Goal: Task Accomplishment & Management: Complete application form

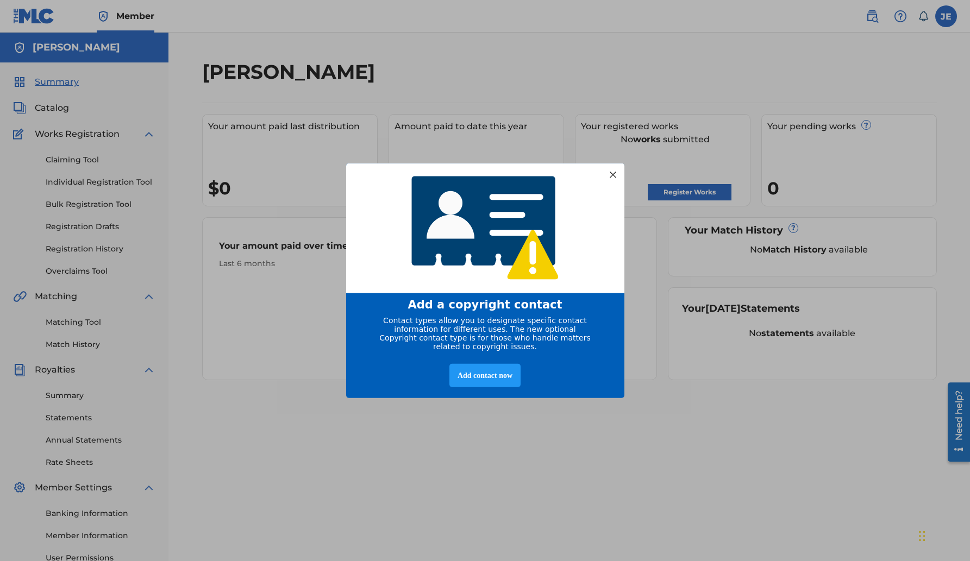
click at [609, 169] on div at bounding box center [612, 174] width 14 height 14
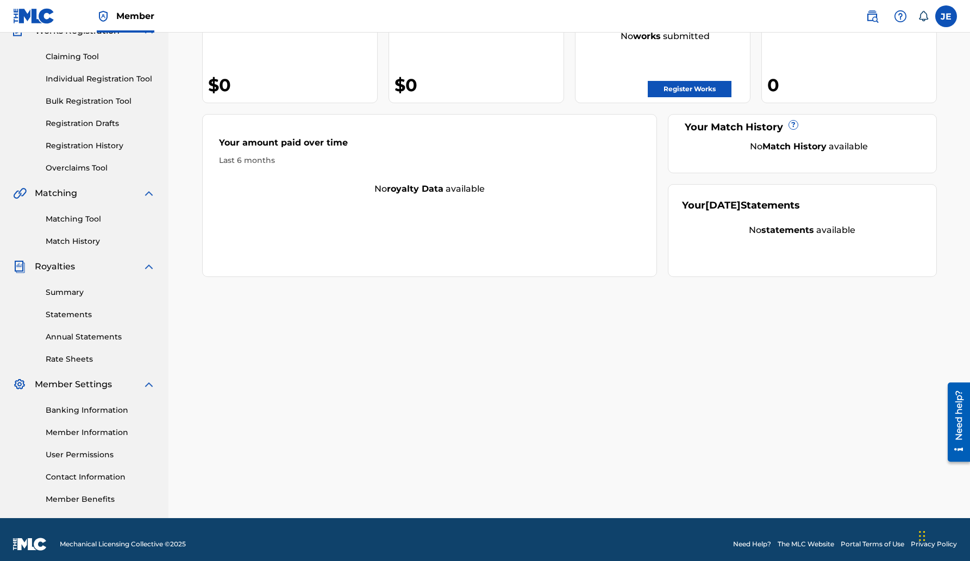
scroll to position [112, 0]
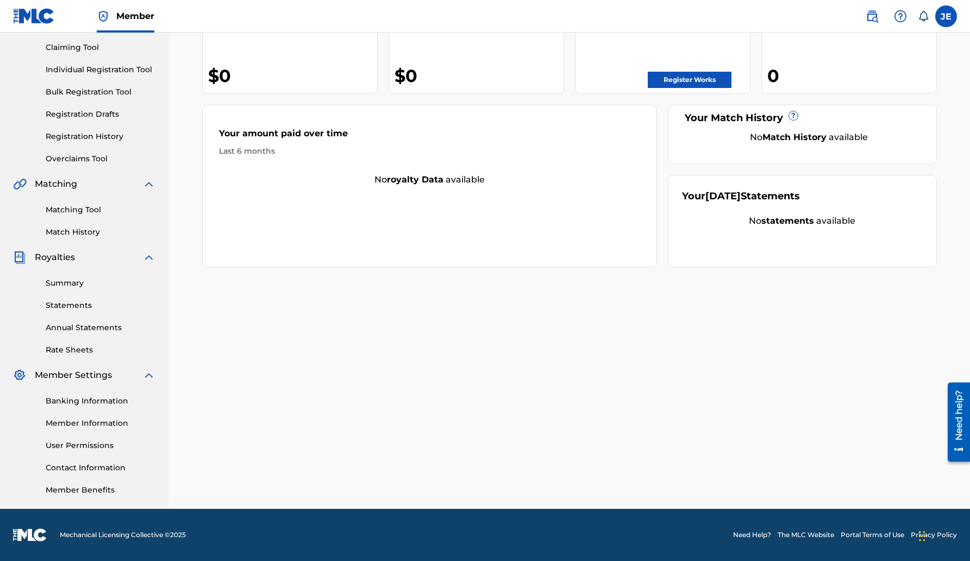
click at [81, 403] on link "Banking Information" at bounding box center [101, 401] width 110 height 11
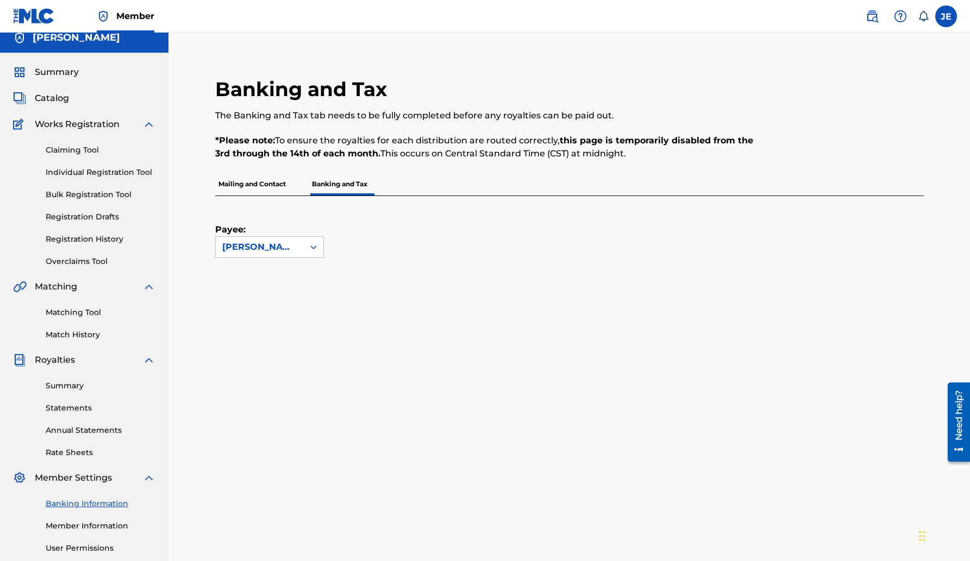
scroll to position [4, 0]
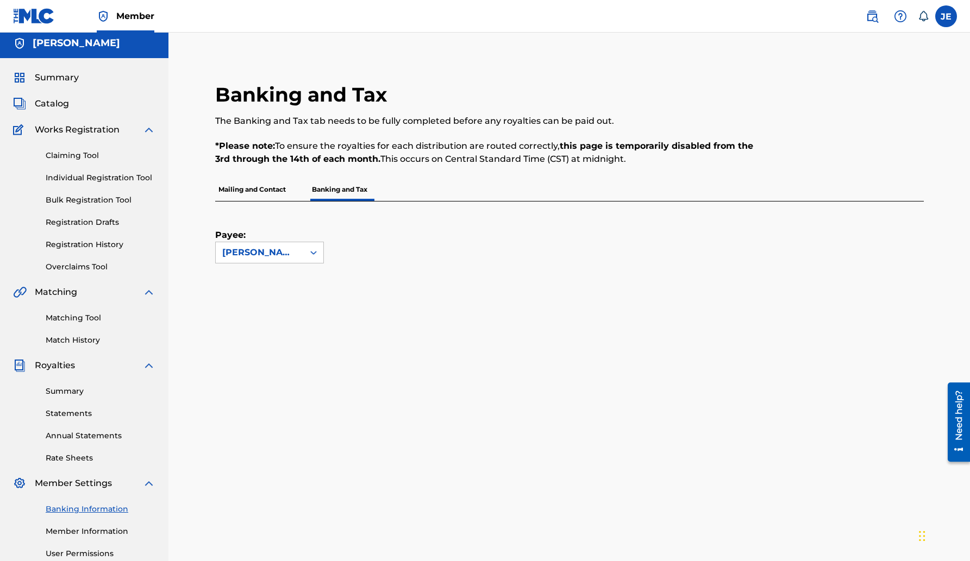
click at [247, 188] on p "Mailing and Contact" at bounding box center [252, 189] width 74 height 23
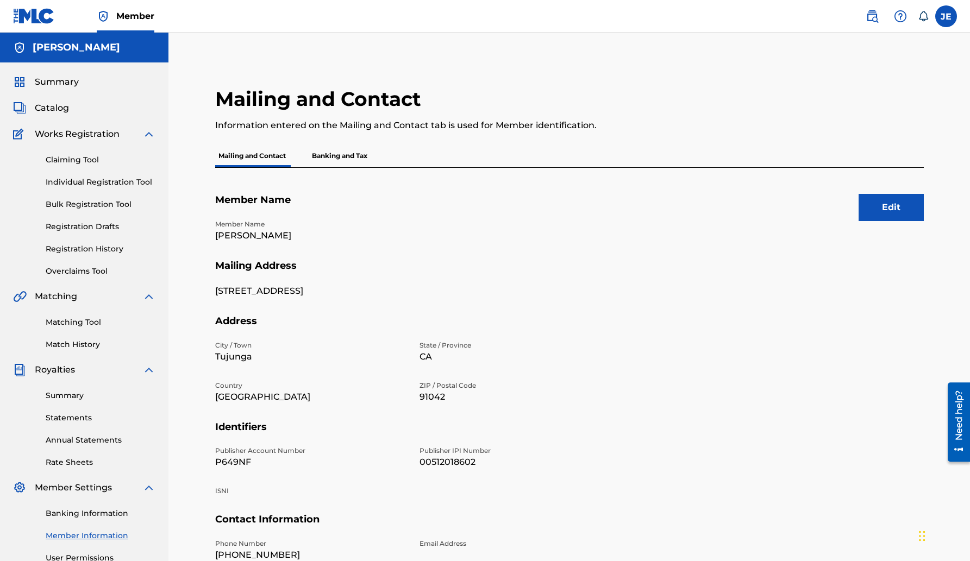
click at [90, 324] on link "Matching Tool" at bounding box center [101, 322] width 110 height 11
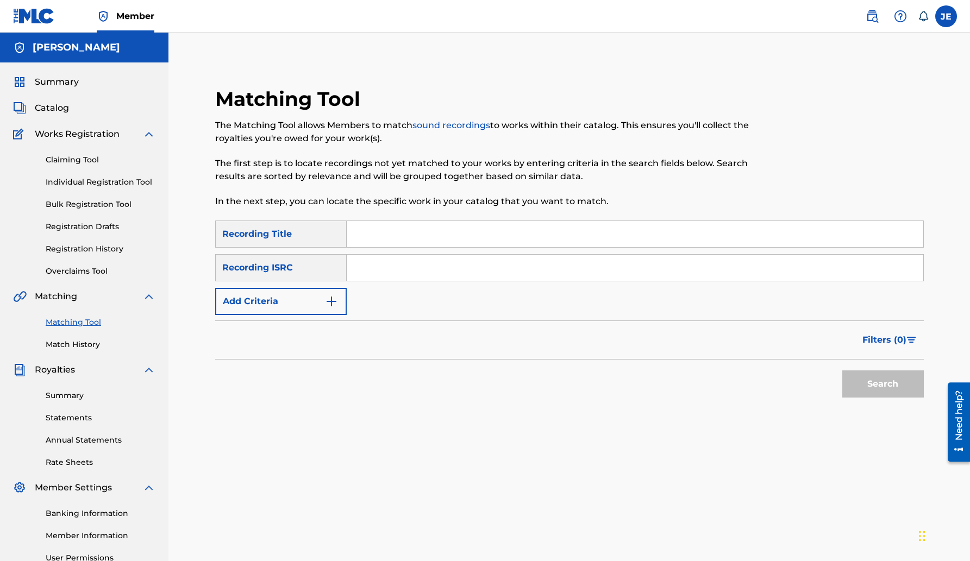
click at [434, 235] on input "Search Form" at bounding box center [635, 234] width 576 height 26
type input "T"
click at [874, 374] on button "Search" at bounding box center [883, 384] width 82 height 27
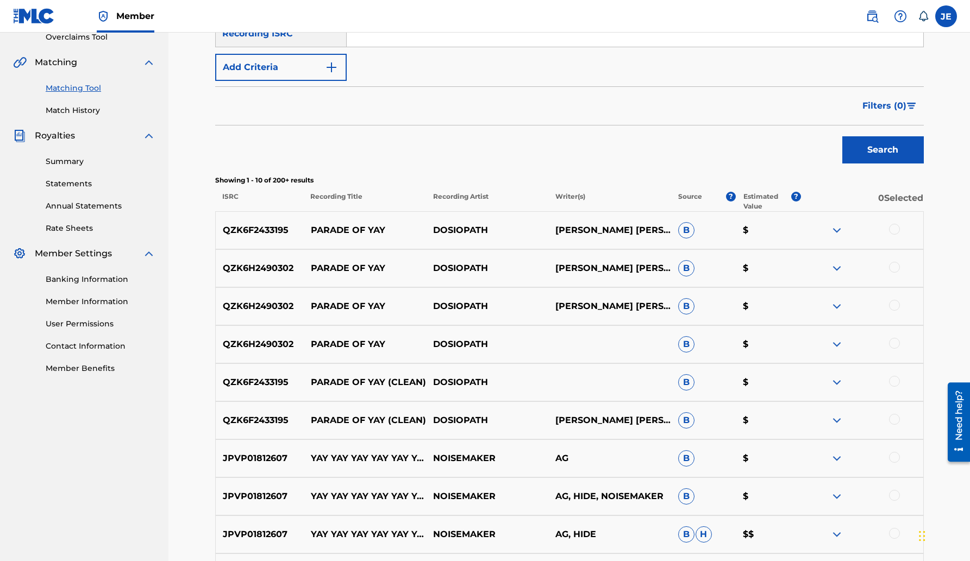
scroll to position [235, 0]
click at [838, 344] on img at bounding box center [836, 343] width 13 height 13
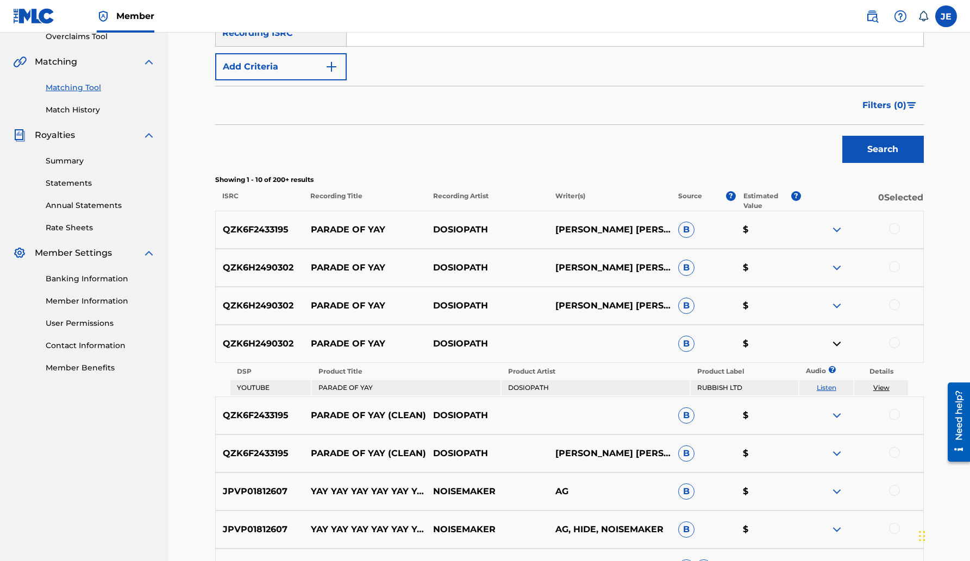
click at [579, 340] on div "QZK6H2490302 PARADE OF YAY DOSIOPATH B $" at bounding box center [569, 344] width 709 height 38
click at [315, 344] on p "PARADE OF YAY" at bounding box center [364, 343] width 122 height 13
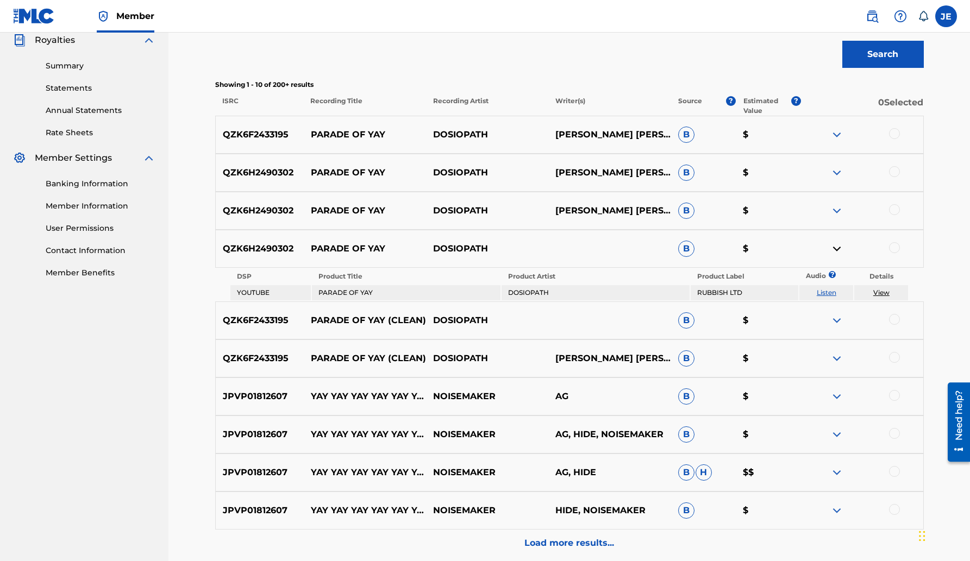
scroll to position [334, 0]
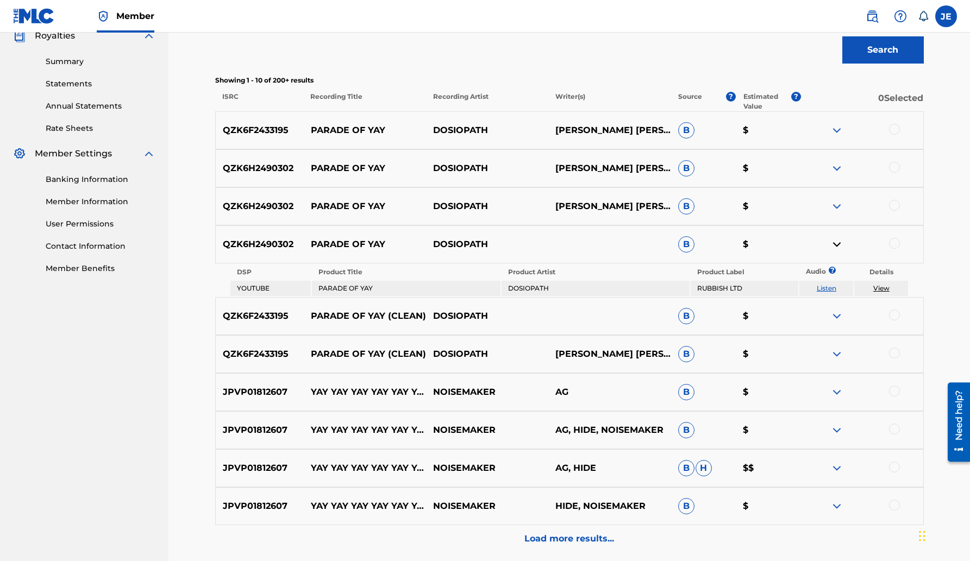
click at [577, 254] on div "QZK6H2490302 PARADE OF YAY DOSIOPATH B $" at bounding box center [569, 244] width 709 height 38
click at [838, 246] on img at bounding box center [836, 244] width 13 height 13
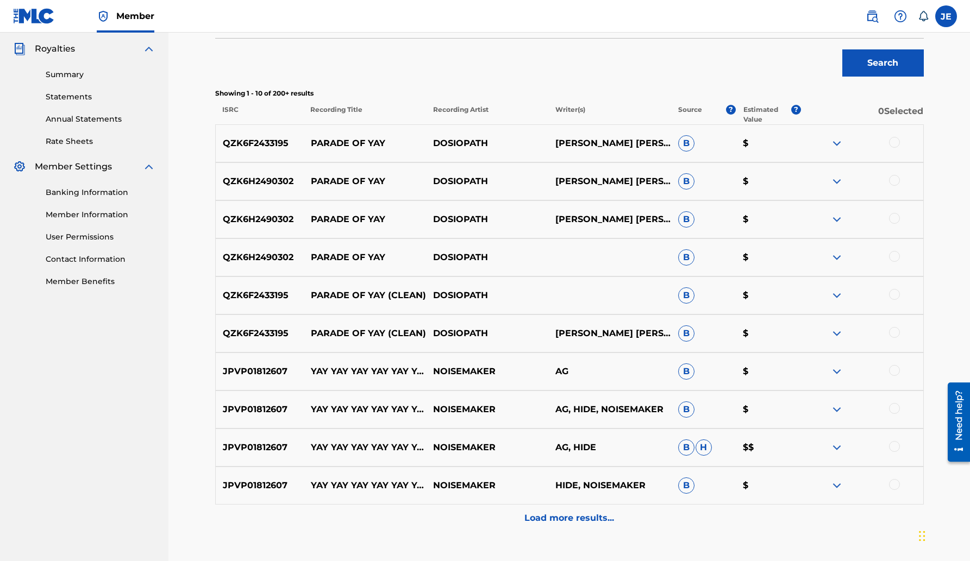
scroll to position [322, 0]
click at [370, 140] on p "PARADE OF YAY" at bounding box center [364, 142] width 122 height 13
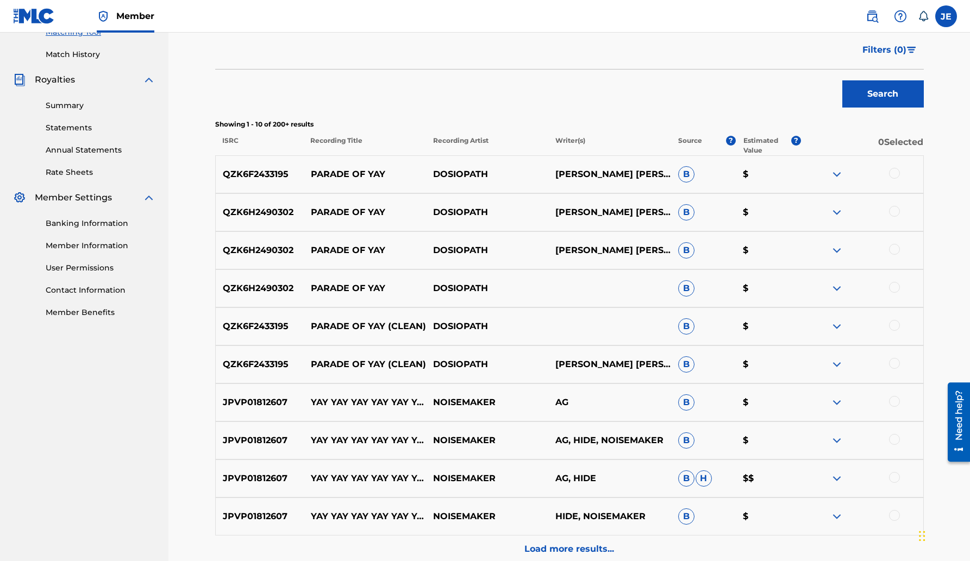
scroll to position [398, 0]
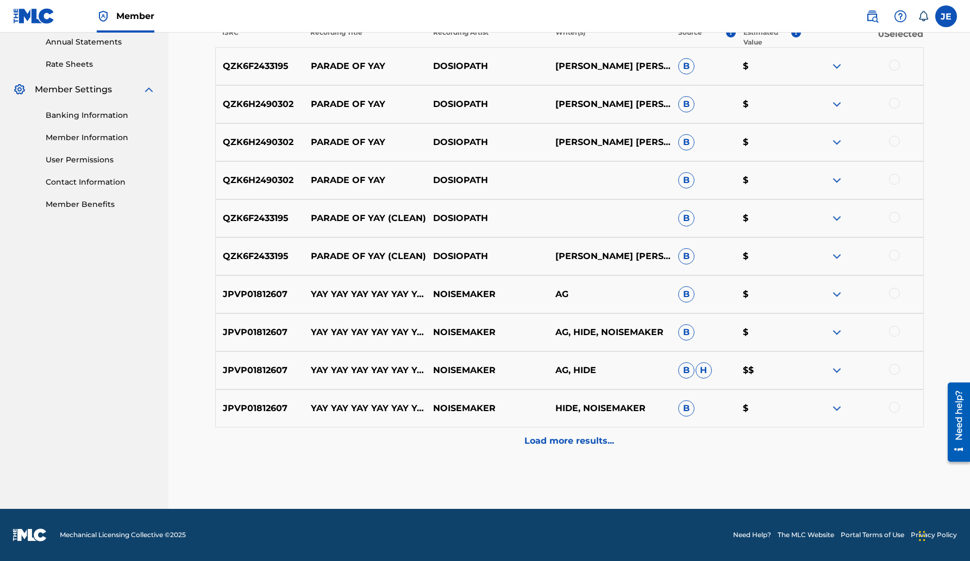
click at [590, 439] on p "Load more results..." at bounding box center [569, 441] width 90 height 13
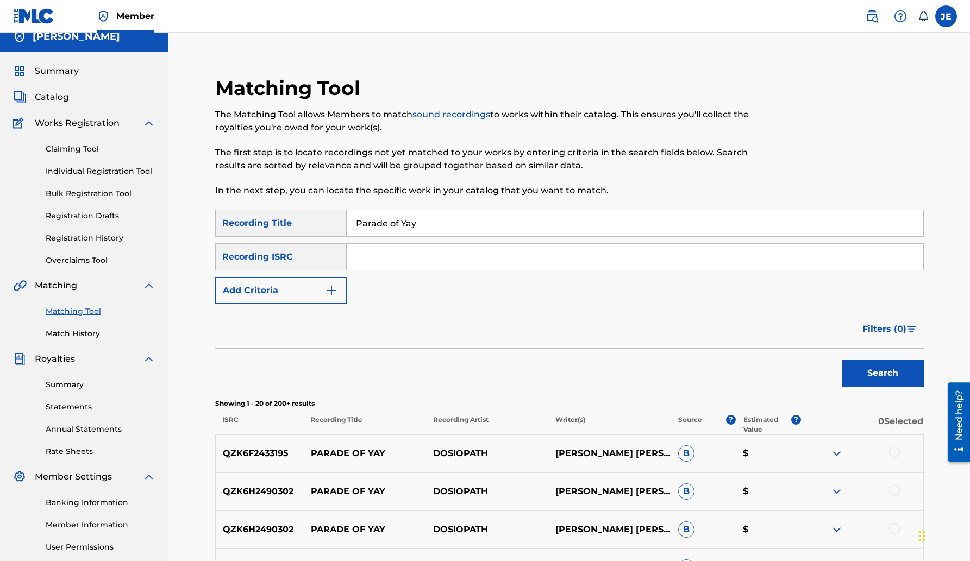
scroll to position [0, 0]
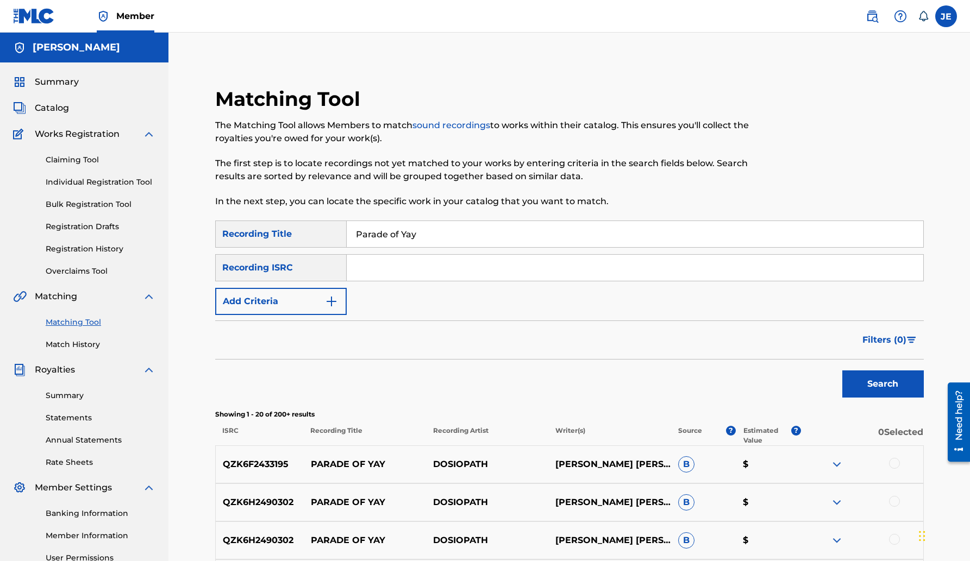
click at [331, 296] on img "Search Form" at bounding box center [331, 301] width 13 height 13
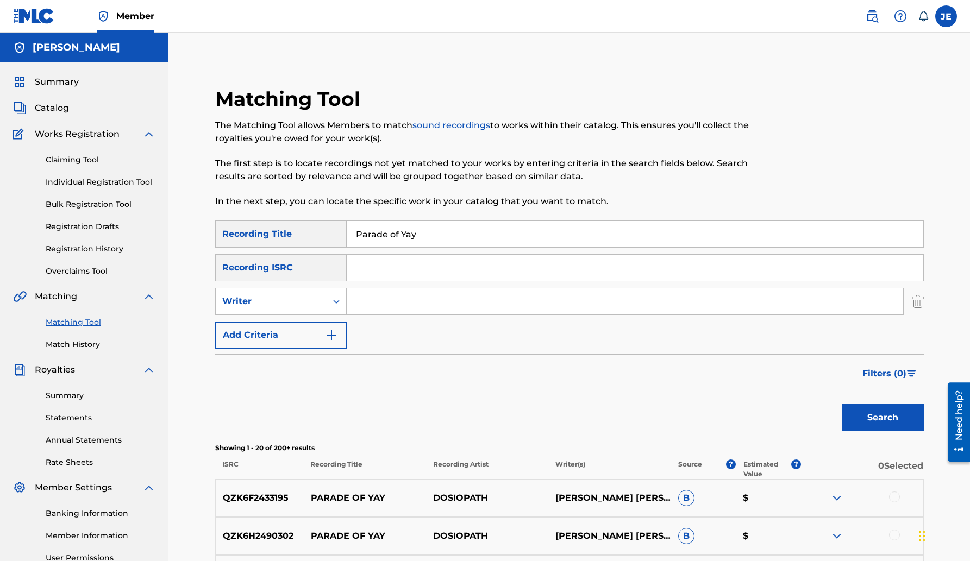
click at [887, 427] on button "Search" at bounding box center [883, 417] width 82 height 27
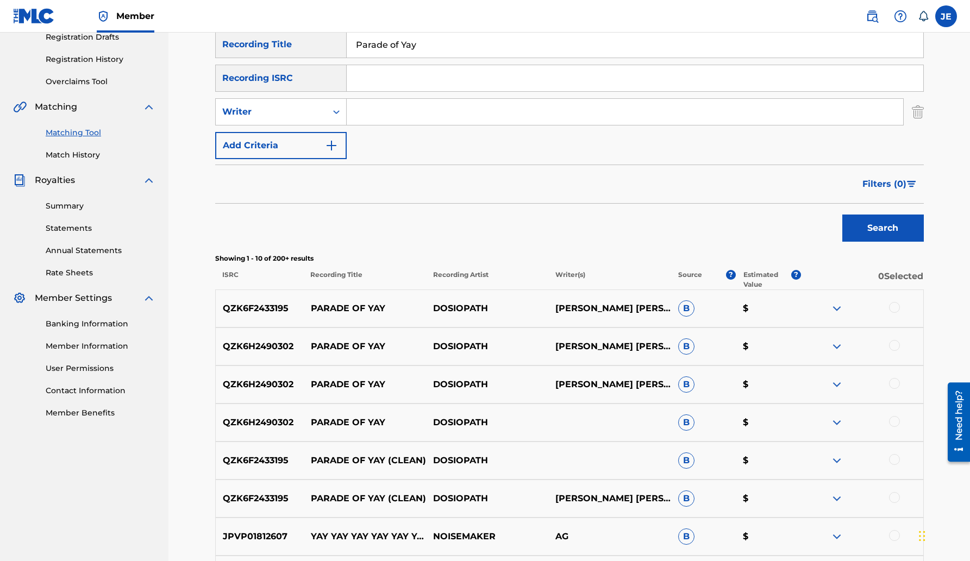
scroll to position [200, 0]
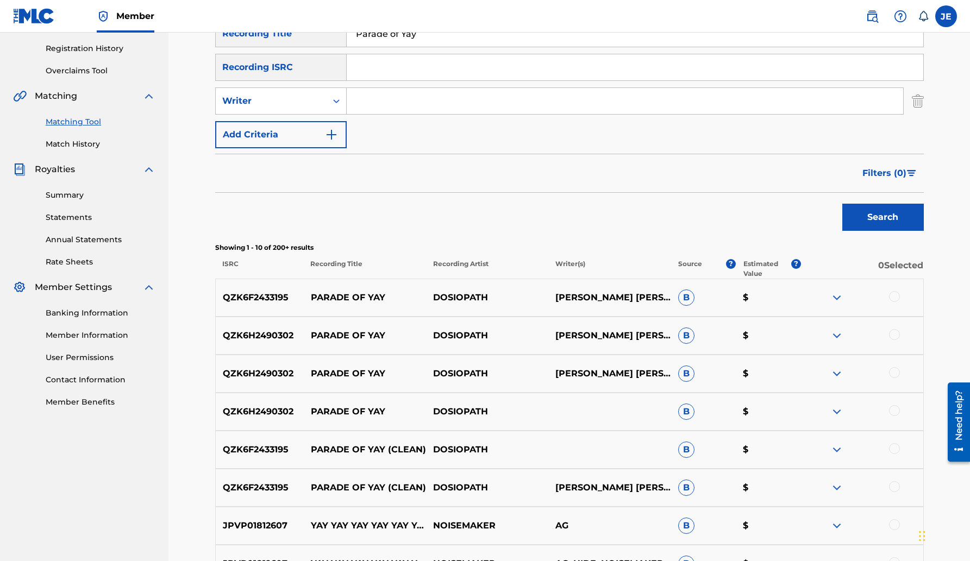
click at [247, 298] on p "QZK6F2433195" at bounding box center [260, 297] width 88 height 13
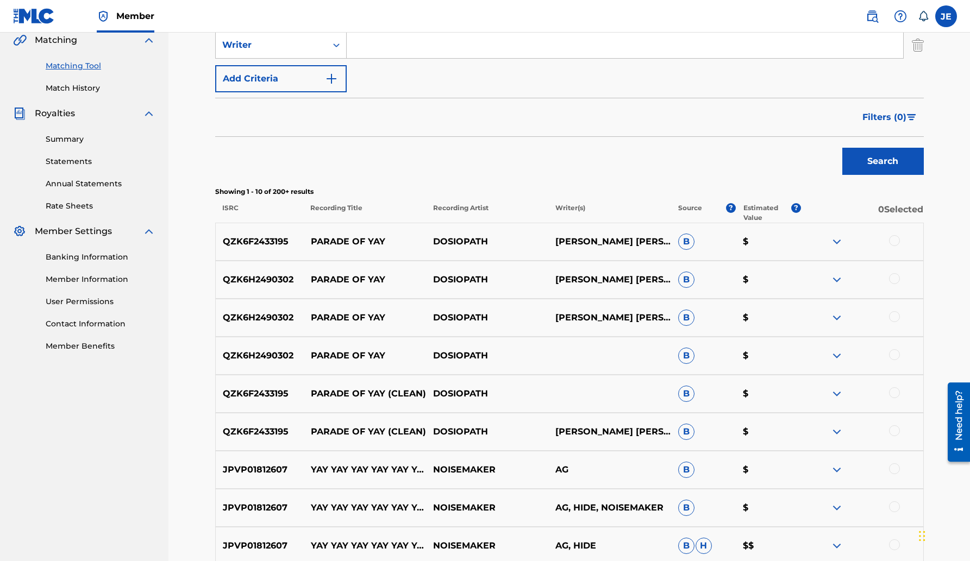
scroll to position [264, 0]
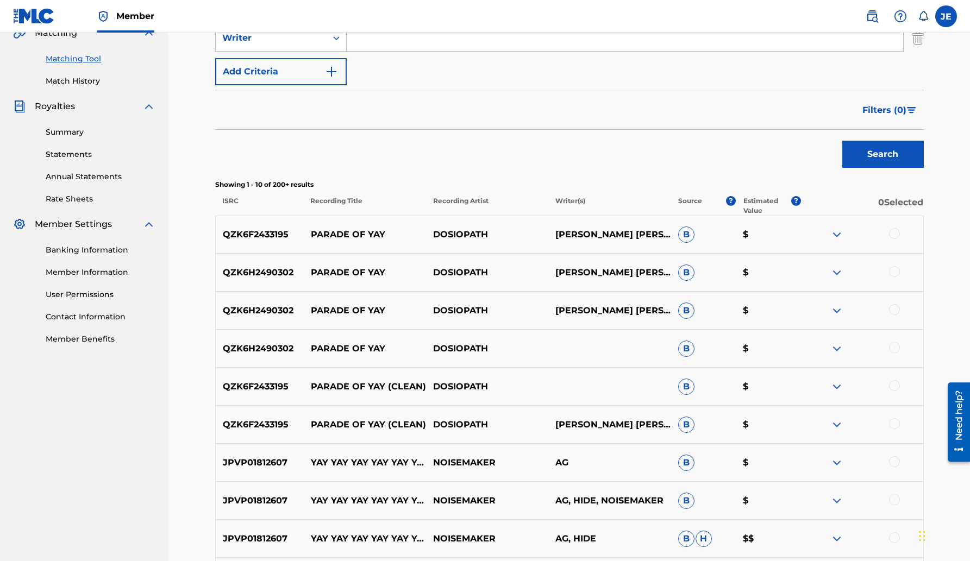
click at [564, 309] on p "[PERSON_NAME] [PERSON_NAME]" at bounding box center [609, 310] width 122 height 13
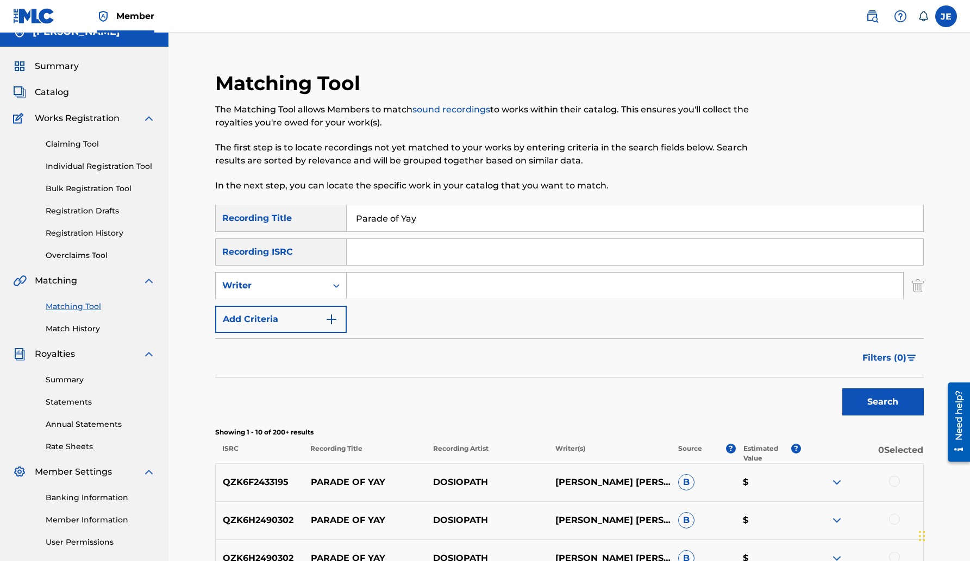
scroll to position [0, 0]
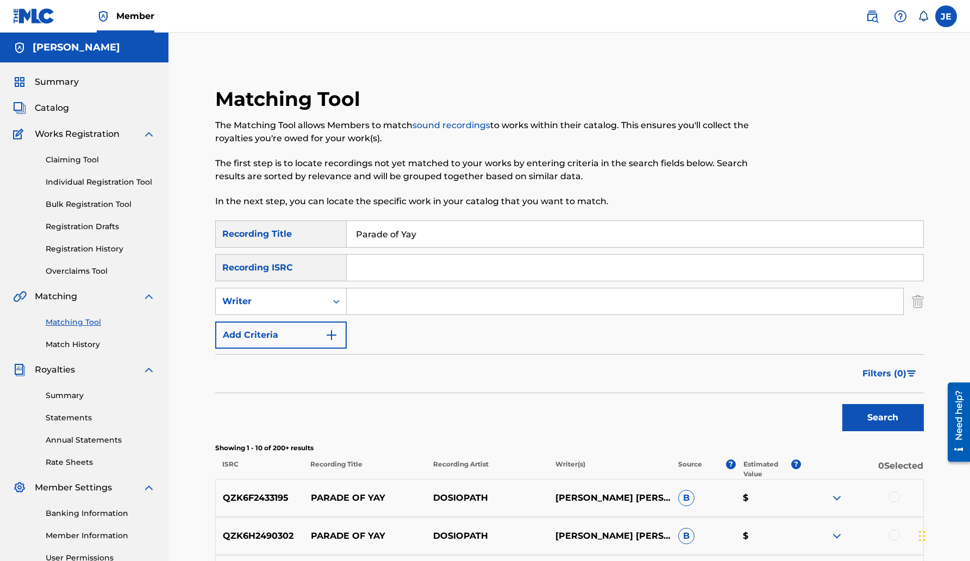
drag, startPoint x: 425, startPoint y: 235, endPoint x: 360, endPoint y: 230, distance: 64.8
click at [360, 230] on input "Parade of Yay" at bounding box center [635, 234] width 576 height 26
click at [409, 244] on input "Parade of Yay" at bounding box center [635, 234] width 576 height 26
drag, startPoint x: 421, startPoint y: 234, endPoint x: 349, endPoint y: 229, distance: 71.3
click at [349, 229] on input "Parade of Yay" at bounding box center [635, 234] width 576 height 26
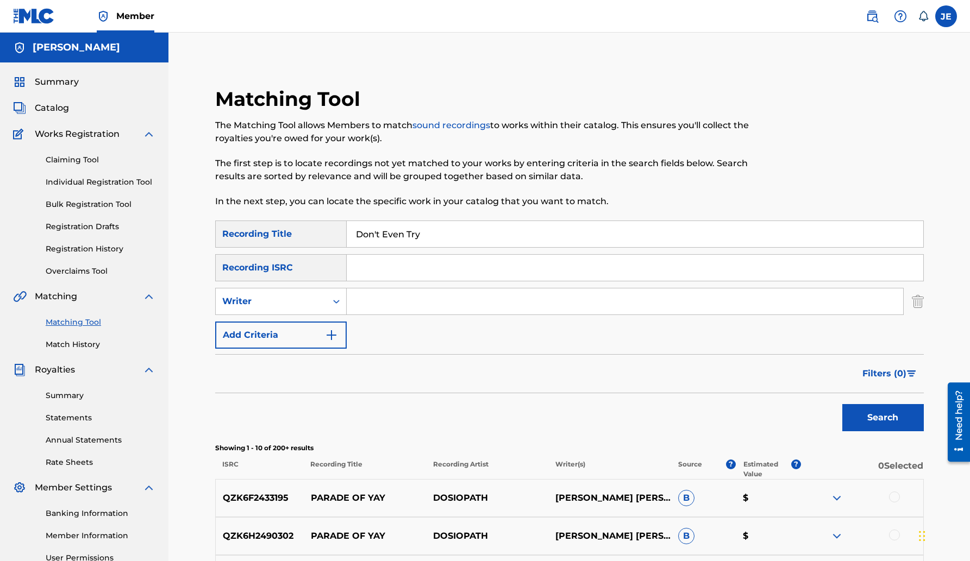
type input "Don't Even Try"
click at [842, 404] on button "Search" at bounding box center [883, 417] width 82 height 27
click at [316, 343] on button "Add Criteria" at bounding box center [280, 335] width 131 height 27
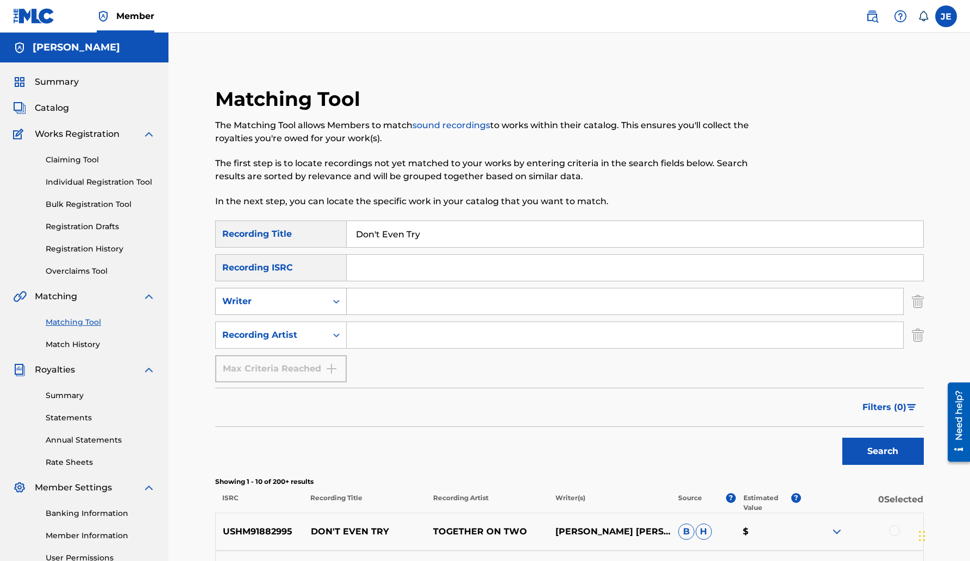
click at [334, 304] on icon "Search Form" at bounding box center [336, 301] width 11 height 11
click at [379, 335] on input "Search Form" at bounding box center [625, 335] width 556 height 26
type input "Heads Are Heavy"
click at [842, 438] on button "Search" at bounding box center [883, 451] width 82 height 27
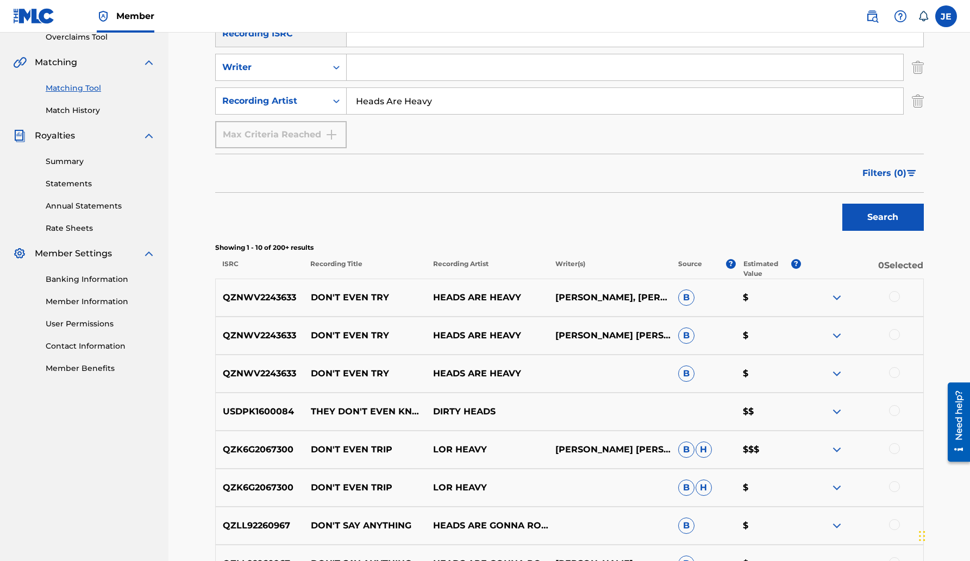
scroll to position [234, 0]
click at [603, 300] on p "[PERSON_NAME], [PERSON_NAME]" at bounding box center [609, 298] width 122 height 13
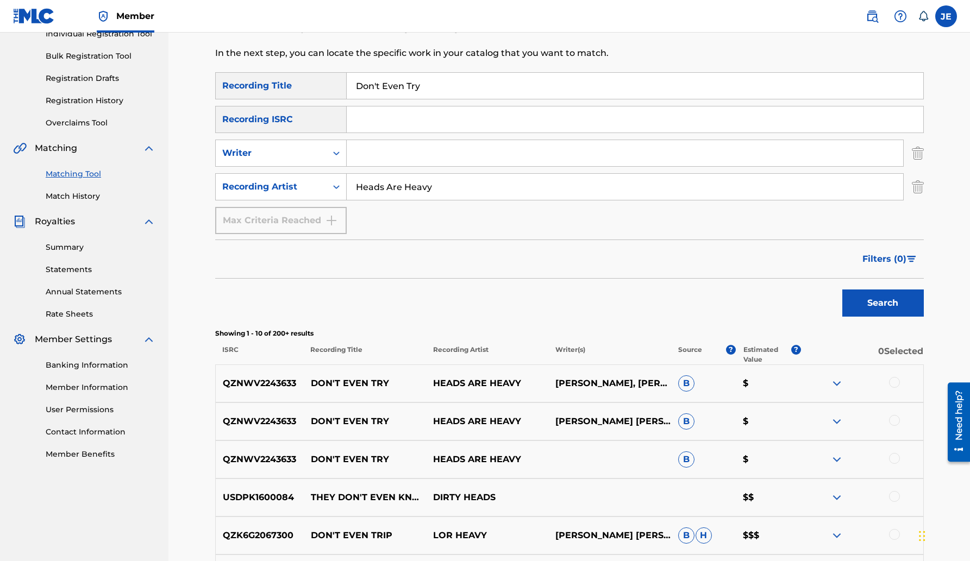
scroll to position [152, 0]
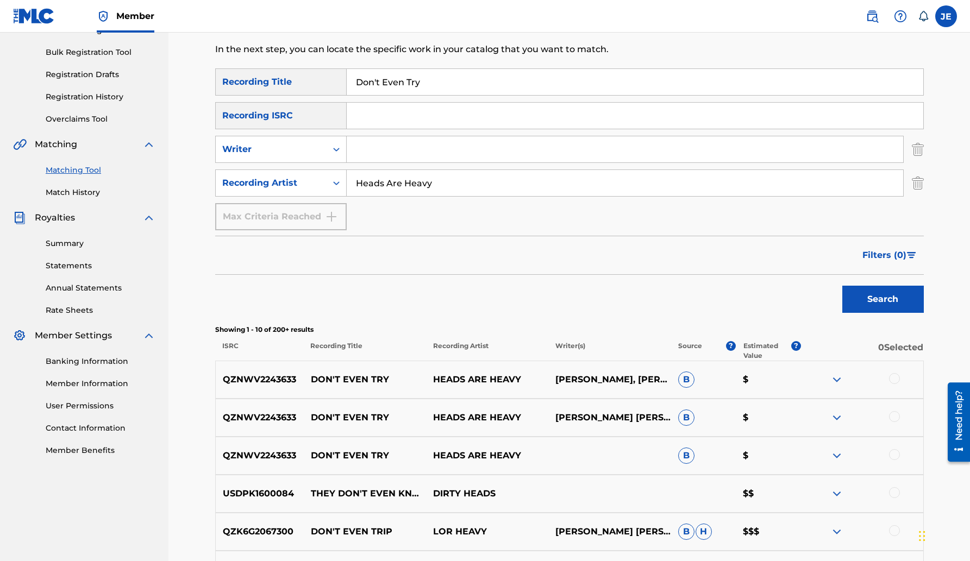
click at [66, 242] on link "Summary" at bounding box center [101, 243] width 110 height 11
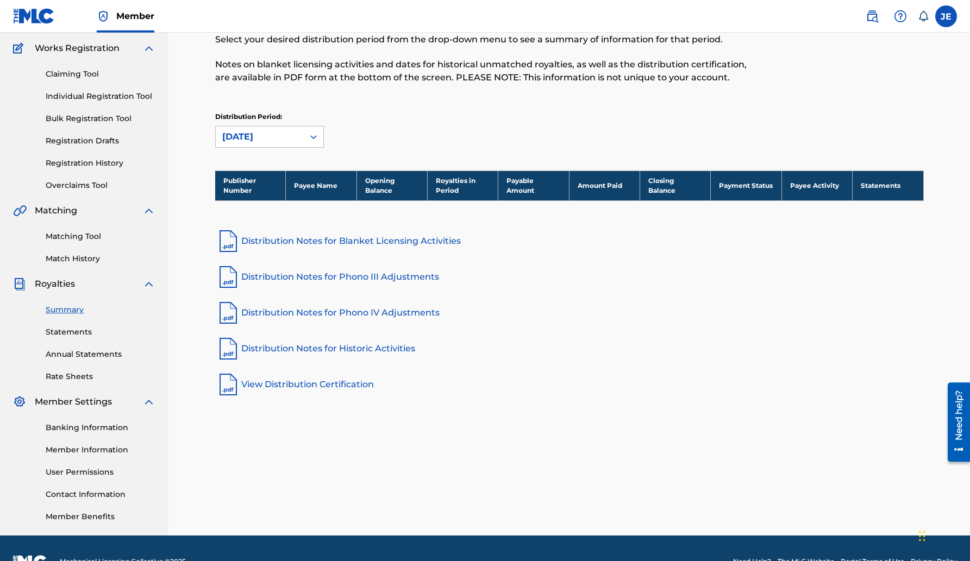
scroll to position [87, 0]
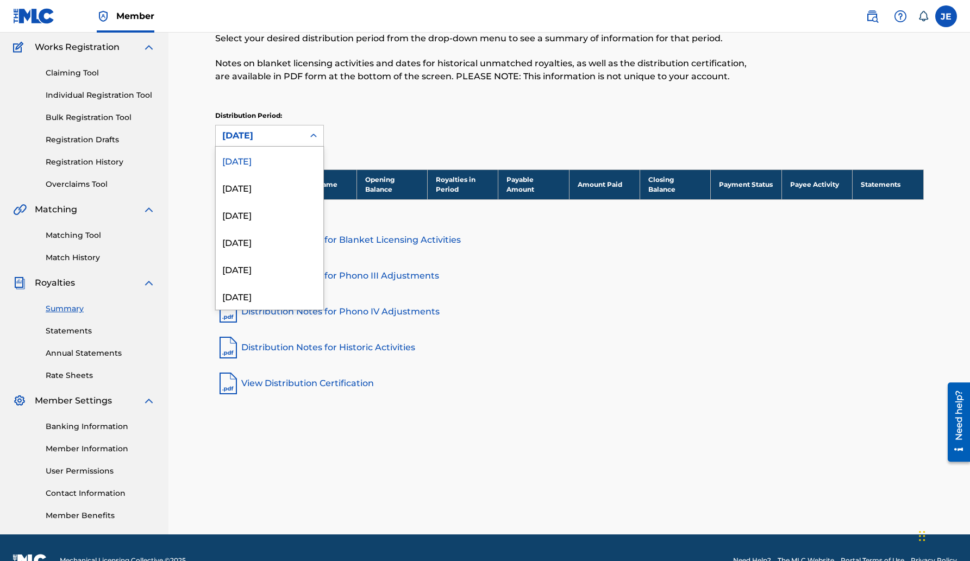
click at [305, 137] on div at bounding box center [314, 136] width 20 height 20
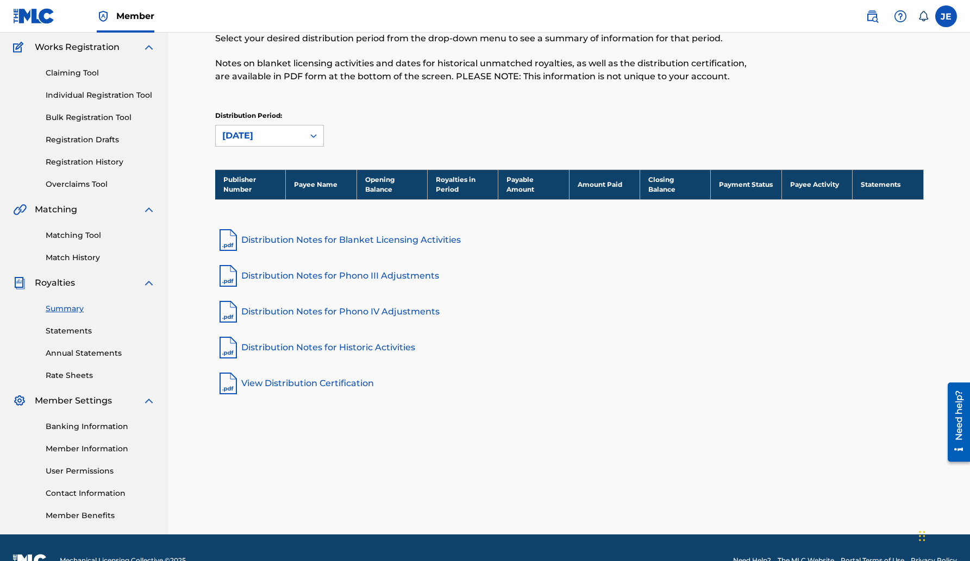
scroll to position [0, 0]
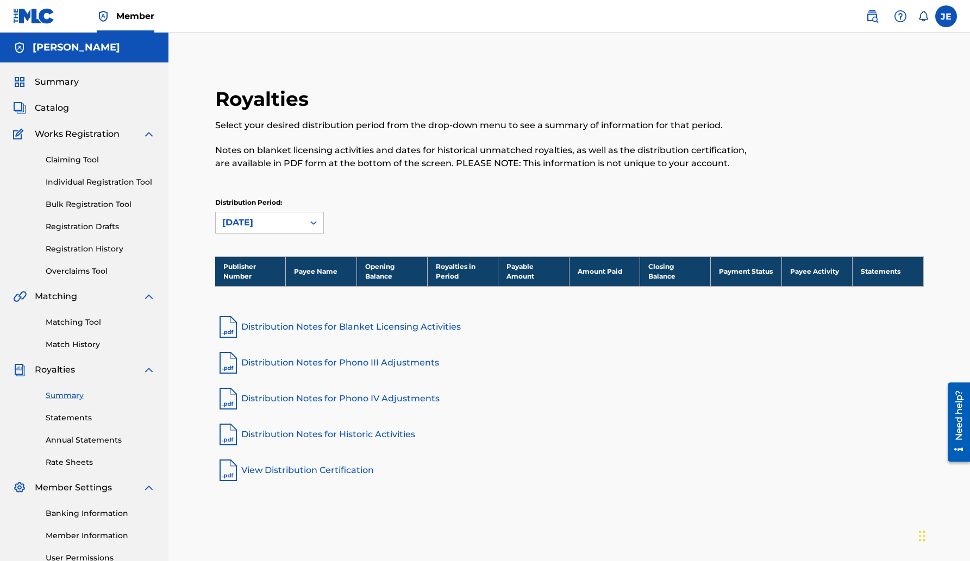
click at [53, 110] on span "Catalog" at bounding box center [52, 108] width 34 height 13
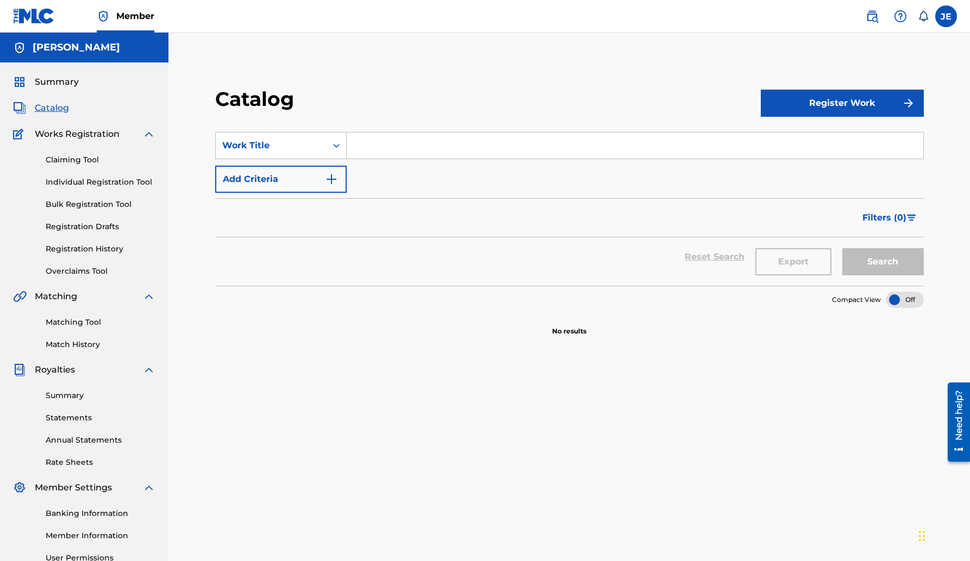
click at [319, 175] on button "Add Criteria" at bounding box center [280, 179] width 131 height 27
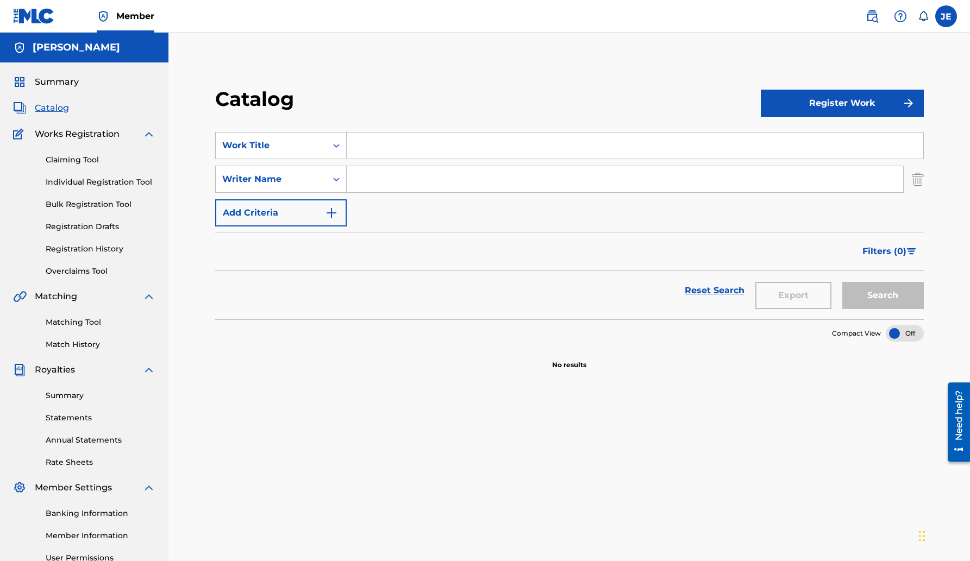
click at [365, 177] on input "Search Form" at bounding box center [625, 179] width 556 height 26
type input "[PERSON_NAME] [PERSON_NAME]"
click at [842, 282] on button "Search" at bounding box center [883, 295] width 82 height 27
click at [95, 159] on link "Claiming Tool" at bounding box center [101, 159] width 110 height 11
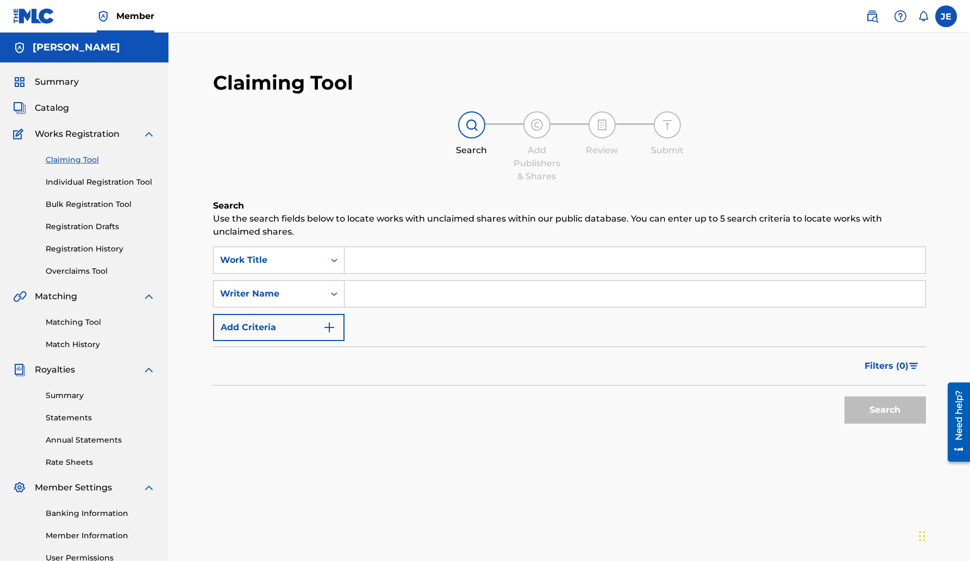
click at [383, 258] on input "Search Form" at bounding box center [634, 260] width 581 height 26
type input "Baby I Call Hell"
click at [844, 397] on button "Search" at bounding box center [885, 410] width 82 height 27
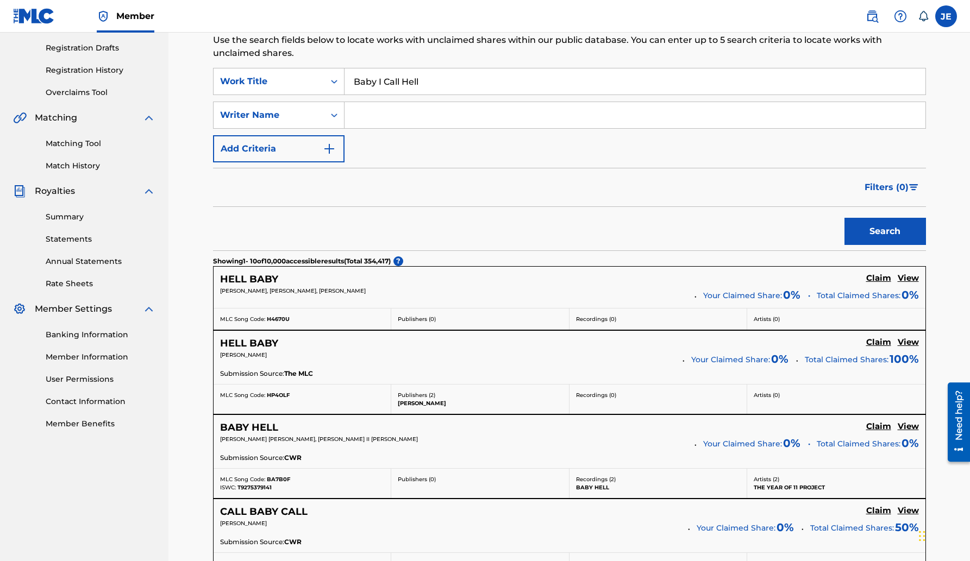
scroll to position [180, 0]
click at [381, 121] on input "Search Form" at bounding box center [634, 114] width 581 height 26
type input "[PERSON_NAME] [PERSON_NAME]"
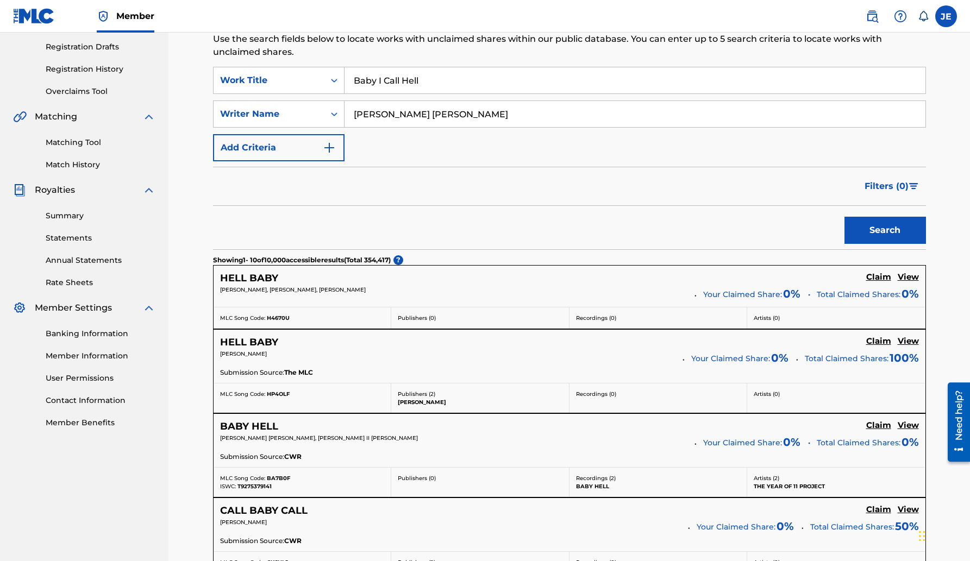
click at [844, 217] on button "Search" at bounding box center [885, 230] width 82 height 27
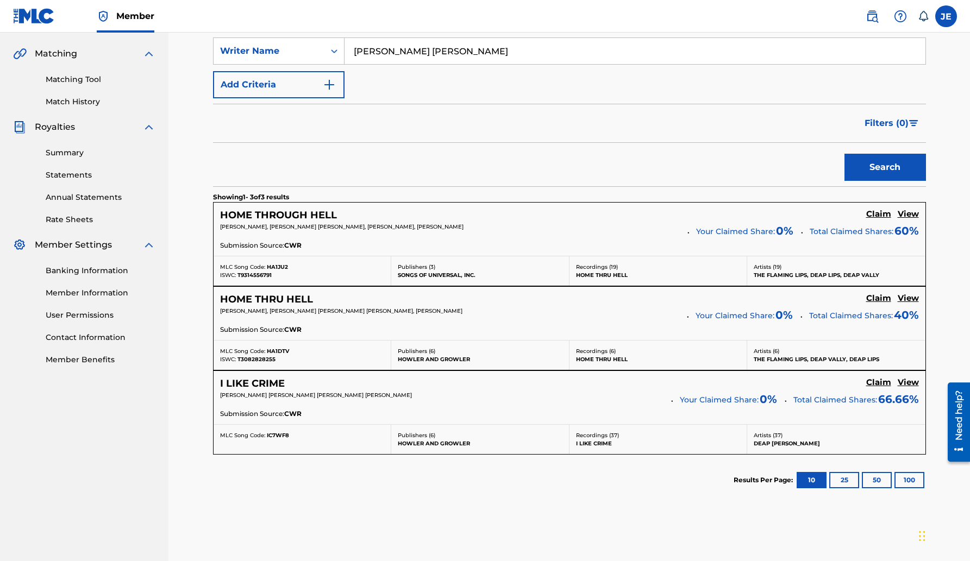
scroll to position [242, 0]
click at [406, 240] on div "HOME THROUGH HELL Claim View [PERSON_NAME], [PERSON_NAME] [PERSON_NAME], [PERSO…" at bounding box center [570, 229] width 712 height 53
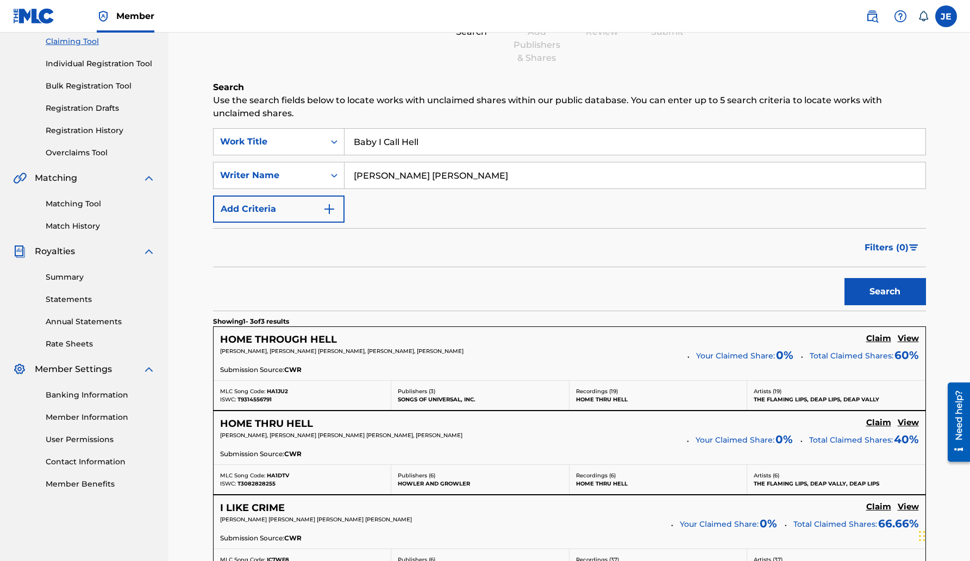
scroll to position [0, 0]
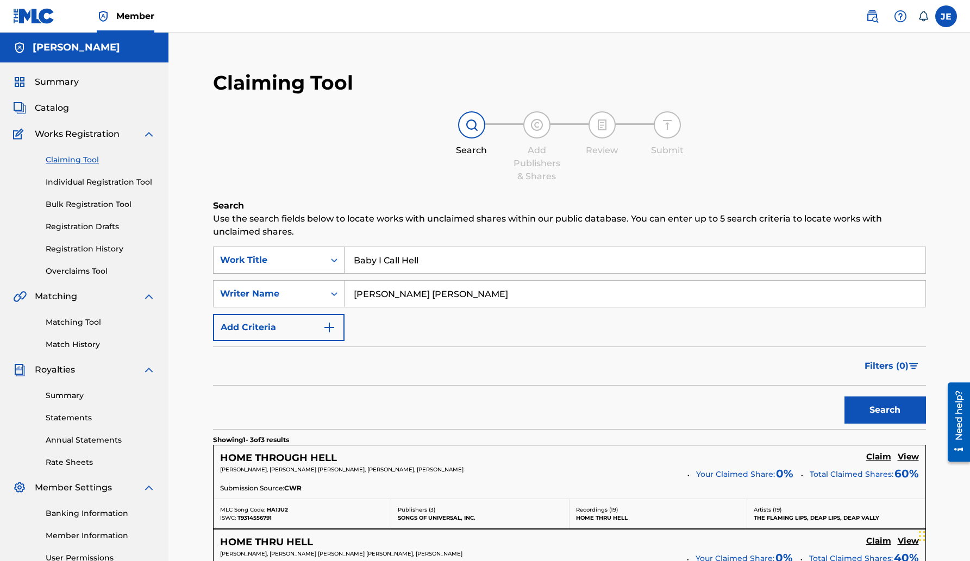
drag, startPoint x: 438, startPoint y: 260, endPoint x: 339, endPoint y: 259, distance: 99.4
click at [339, 259] on div "SearchWithCriteria6710563d-a67e-4531-b52b-f6e50135278e Work Title Baby I Call H…" at bounding box center [569, 260] width 713 height 27
click at [372, 252] on input "Search Form" at bounding box center [634, 260] width 581 height 26
type input "it's my world"
click at [855, 403] on button "Search" at bounding box center [885, 410] width 82 height 27
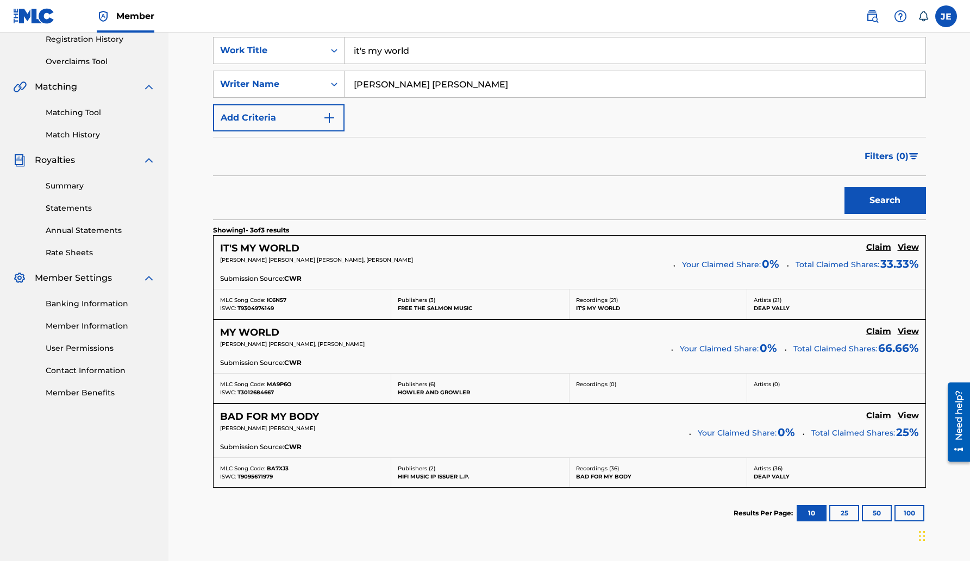
scroll to position [218, 0]
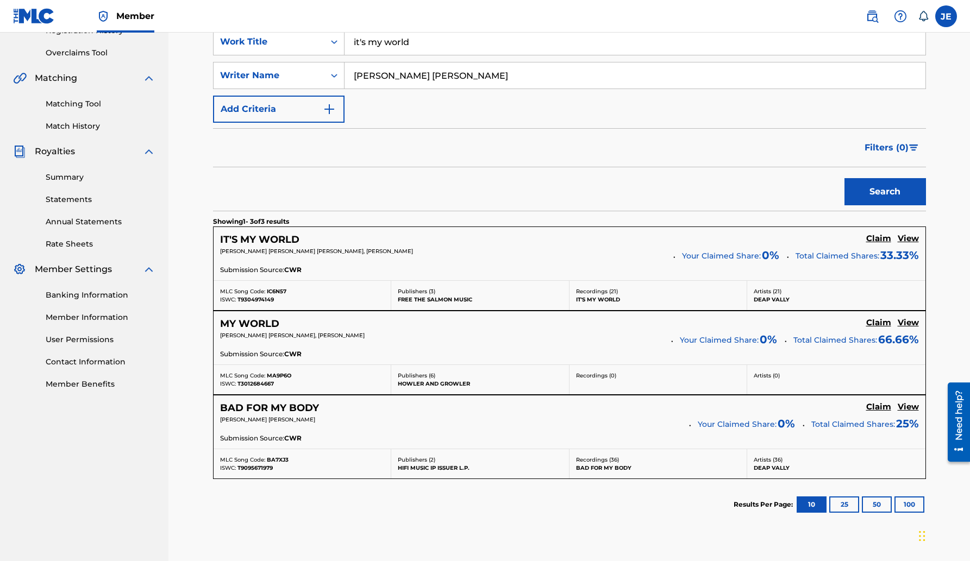
click at [510, 257] on div "[PERSON_NAME] [PERSON_NAME] [PERSON_NAME], [PERSON_NAME]" at bounding box center [443, 254] width 446 height 15
click at [872, 241] on h5 "Claim" at bounding box center [878, 239] width 25 height 10
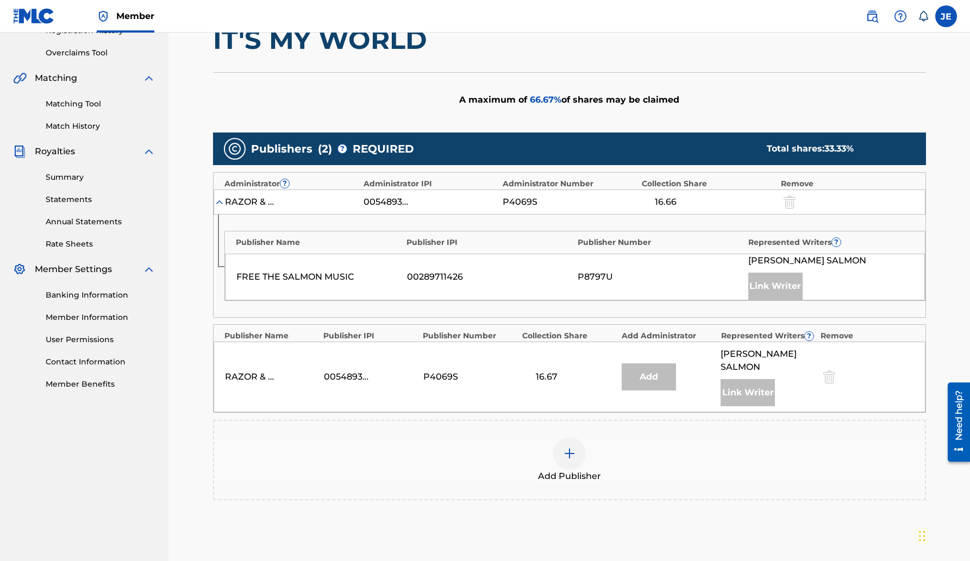
click at [568, 450] on img at bounding box center [569, 453] width 13 height 13
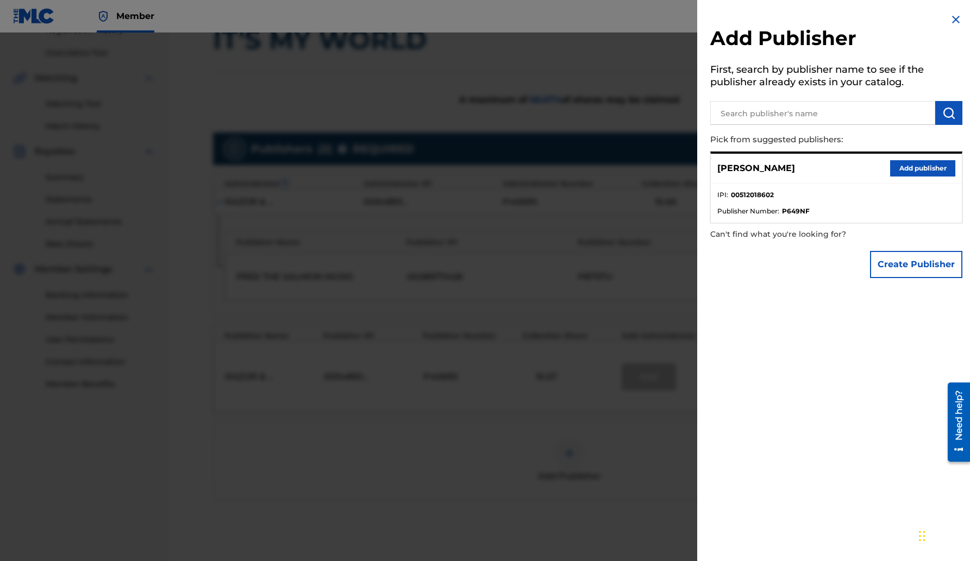
click at [927, 168] on button "Add publisher" at bounding box center [922, 168] width 65 height 16
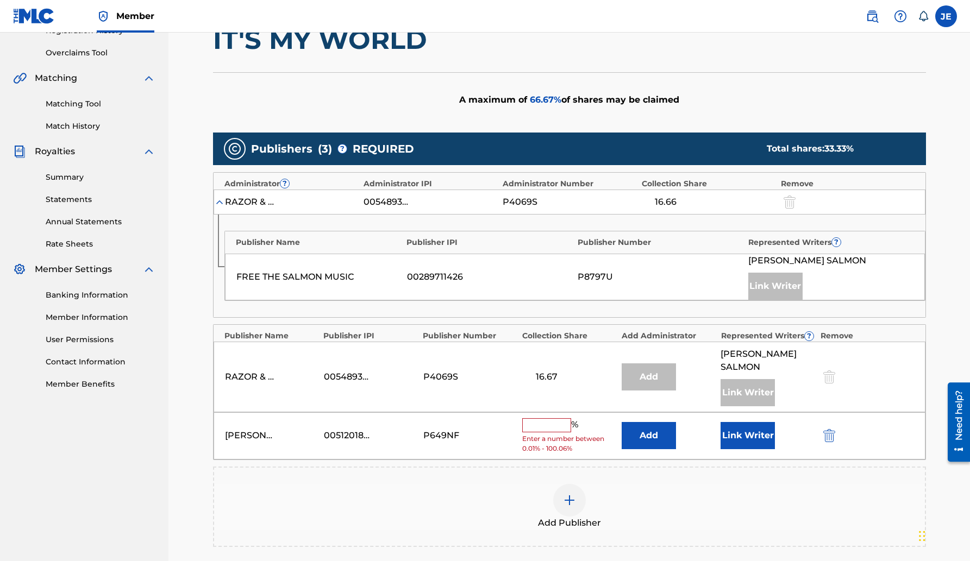
click at [528, 429] on input "text" at bounding box center [546, 425] width 49 height 14
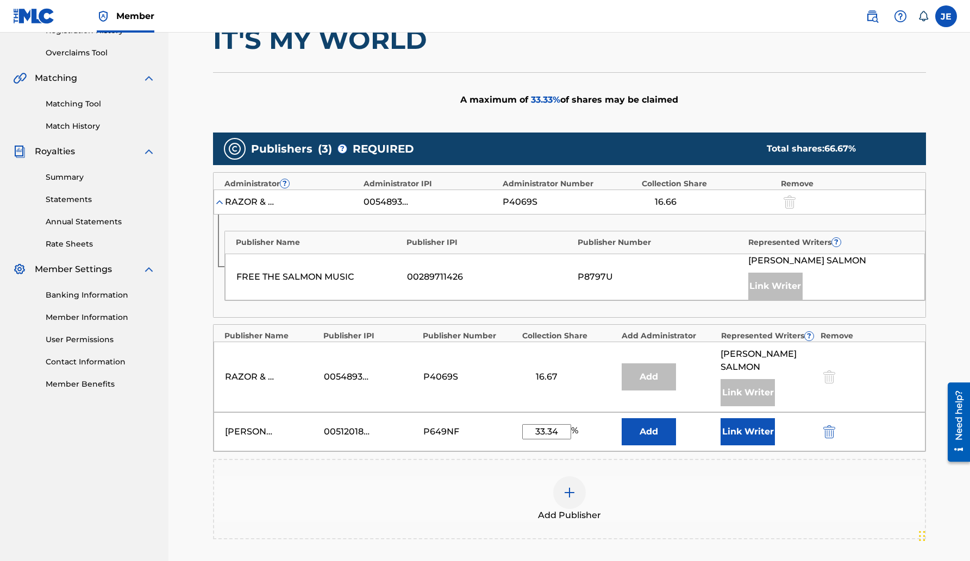
click at [655, 428] on button "Add" at bounding box center [649, 431] width 54 height 27
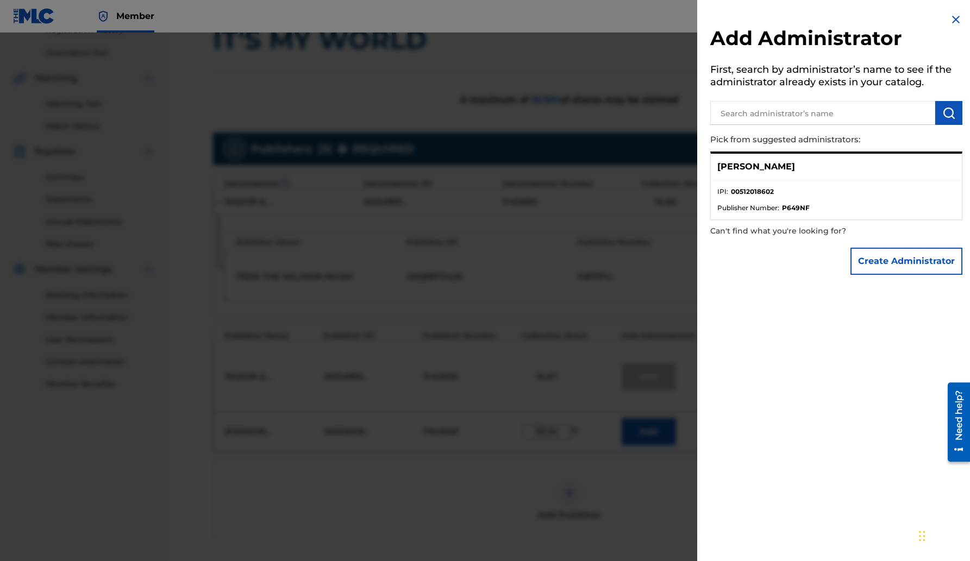
click at [788, 170] on div "[PERSON_NAME]" at bounding box center [836, 167] width 251 height 27
click at [782, 189] on li "IPI : 00512018602" at bounding box center [836, 195] width 238 height 16
click at [896, 262] on button "Create Administrator" at bounding box center [906, 261] width 112 height 27
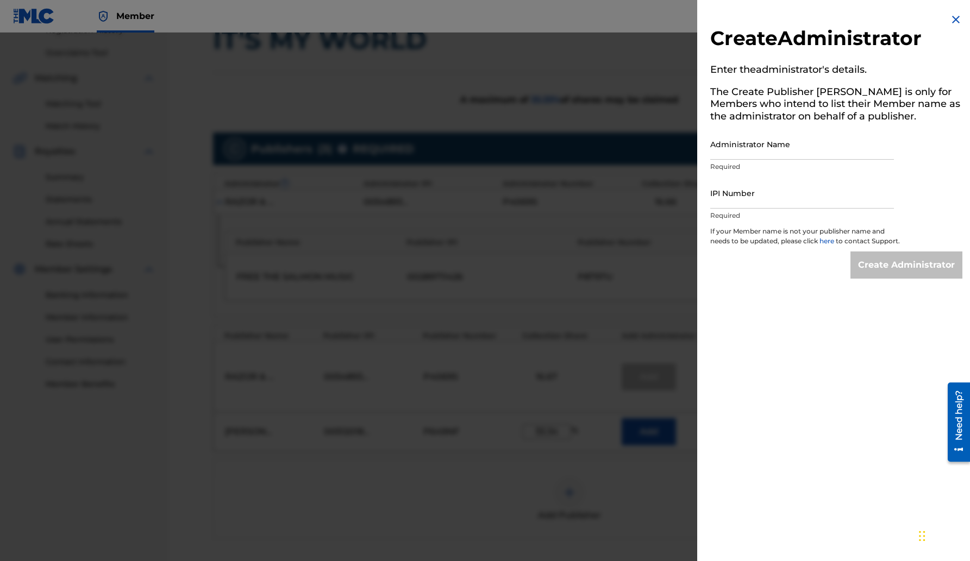
click at [954, 16] on img at bounding box center [955, 19] width 13 height 13
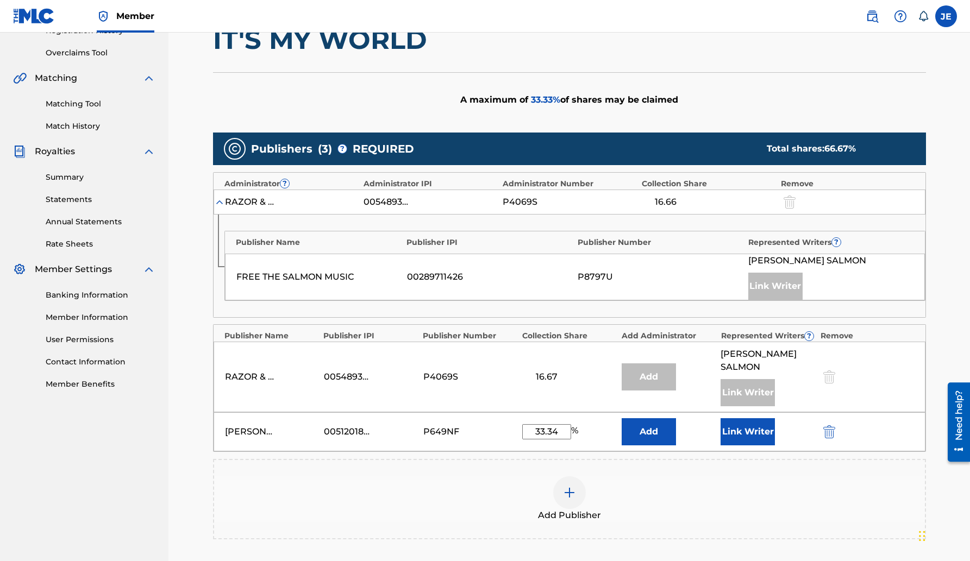
click at [745, 435] on button "Link Writer" at bounding box center [747, 431] width 54 height 27
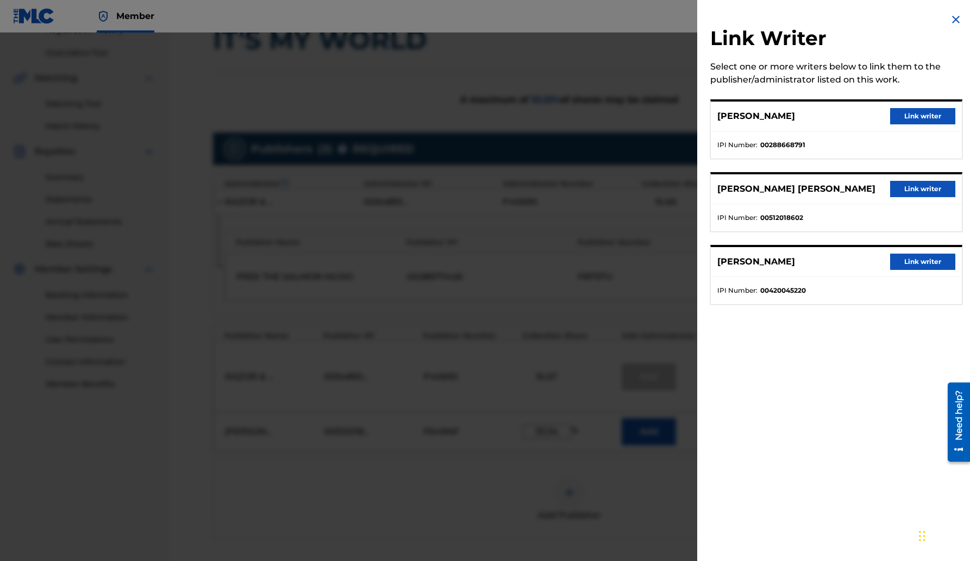
click at [898, 193] on button "Link writer" at bounding box center [922, 189] width 65 height 16
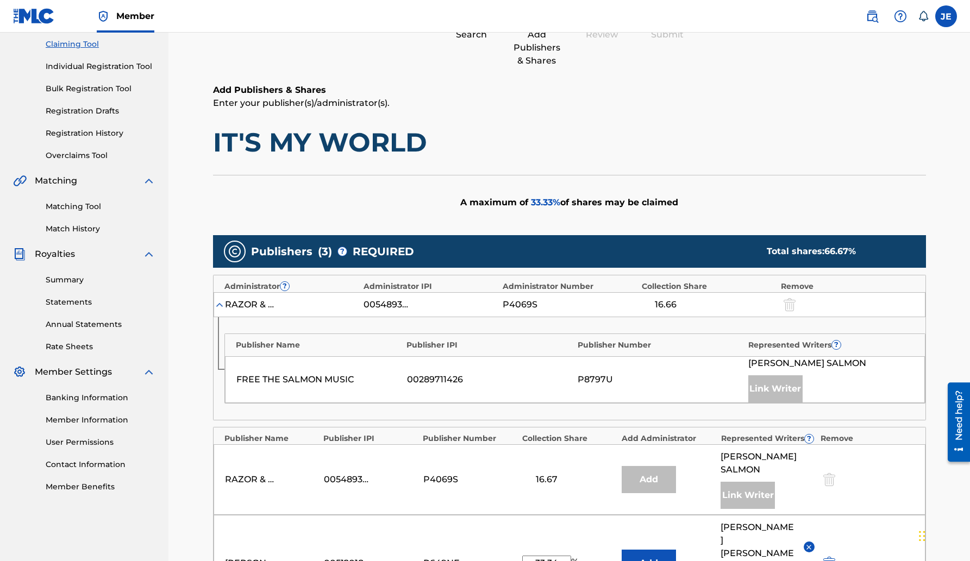
scroll to position [324, 0]
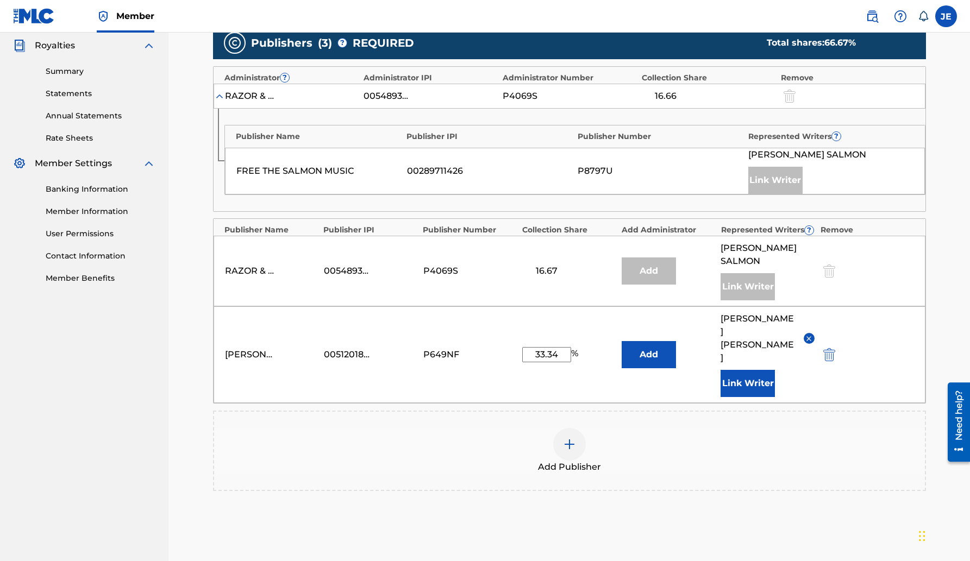
click at [548, 347] on input "33.34" at bounding box center [546, 354] width 49 height 15
type input "1"
type input "33.34"
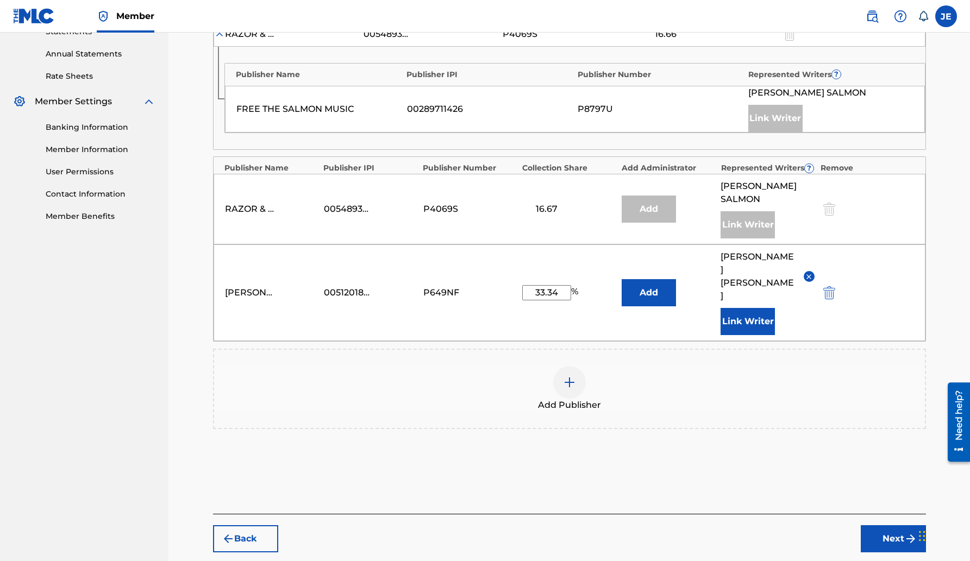
scroll to position [385, 0]
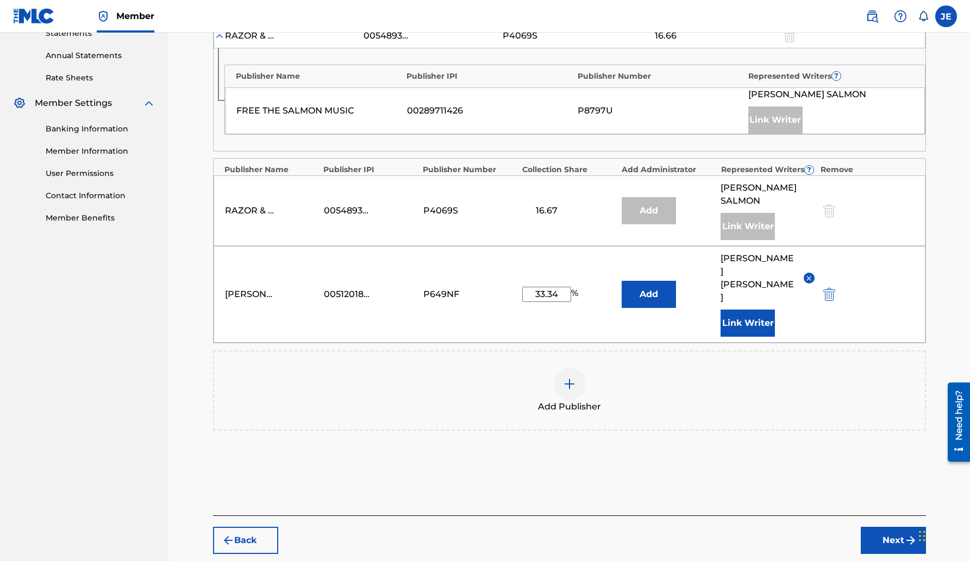
click at [682, 373] on div "Add Publisher" at bounding box center [569, 391] width 711 height 46
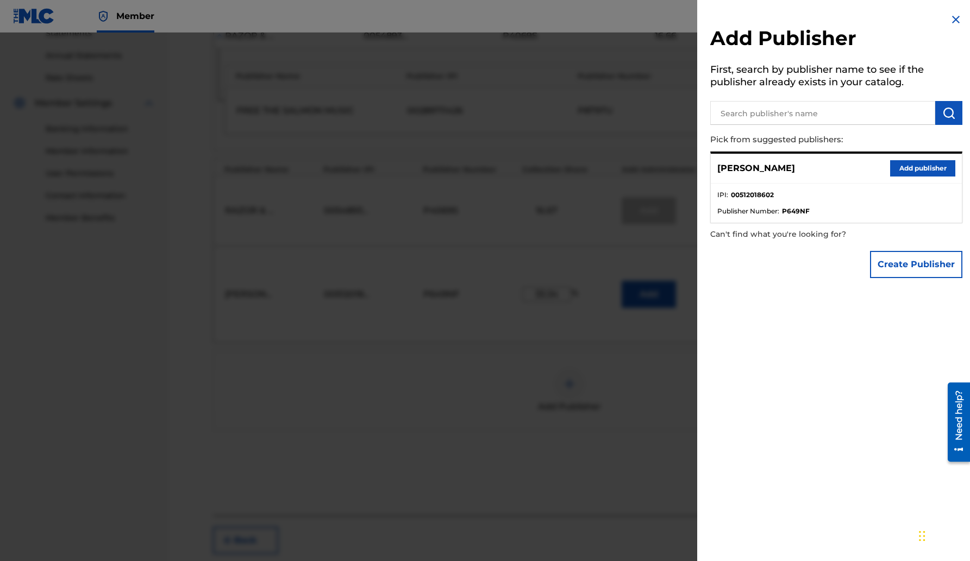
click at [779, 211] on span "Publisher Number :" at bounding box center [748, 211] width 62 height 10
click at [925, 168] on button "Add publisher" at bounding box center [922, 168] width 65 height 16
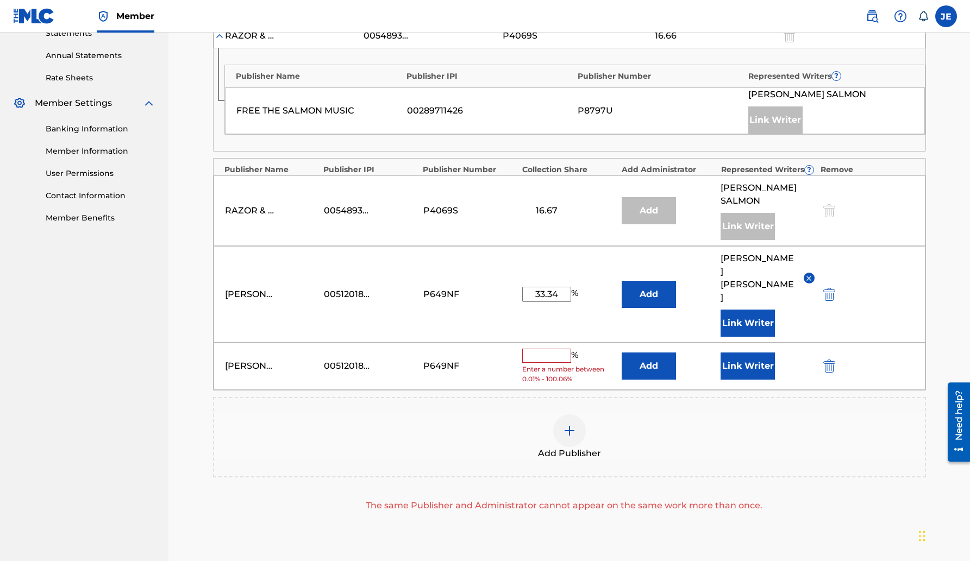
click at [831, 360] on img "submit" at bounding box center [829, 366] width 12 height 13
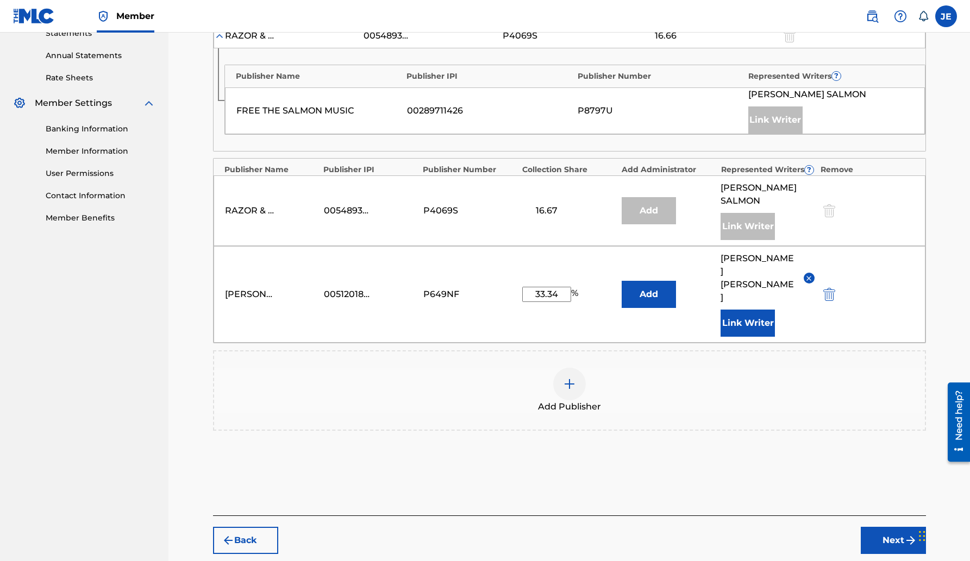
click at [656, 281] on button "Add" at bounding box center [649, 294] width 54 height 27
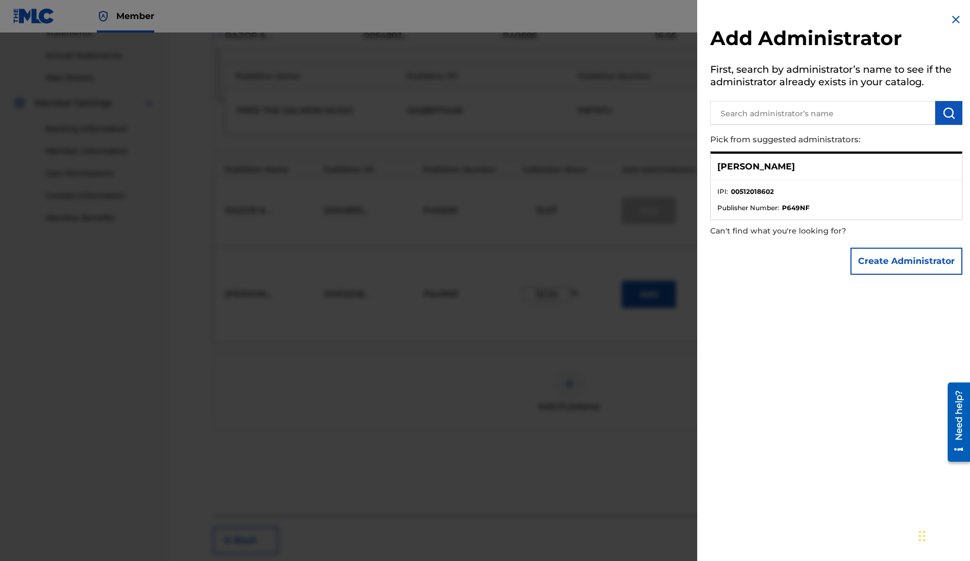
click at [779, 172] on p "[PERSON_NAME]" at bounding box center [756, 166] width 78 height 13
click at [766, 166] on p "[PERSON_NAME]" at bounding box center [756, 166] width 78 height 13
click at [757, 189] on strong "00512018602" at bounding box center [752, 192] width 43 height 10
click at [758, 175] on div "[PERSON_NAME]" at bounding box center [836, 167] width 251 height 27
click at [749, 189] on strong "00512018602" at bounding box center [752, 192] width 43 height 10
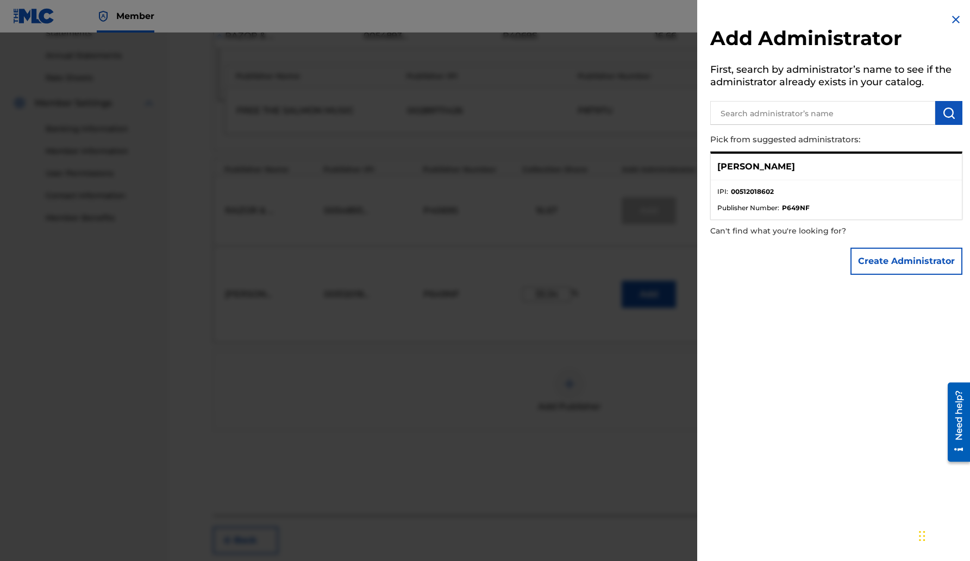
click at [747, 172] on p "[PERSON_NAME]" at bounding box center [756, 166] width 78 height 13
click at [761, 203] on span "Publisher Number :" at bounding box center [748, 208] width 62 height 10
click at [803, 207] on strong "P649NF" at bounding box center [796, 208] width 28 height 10
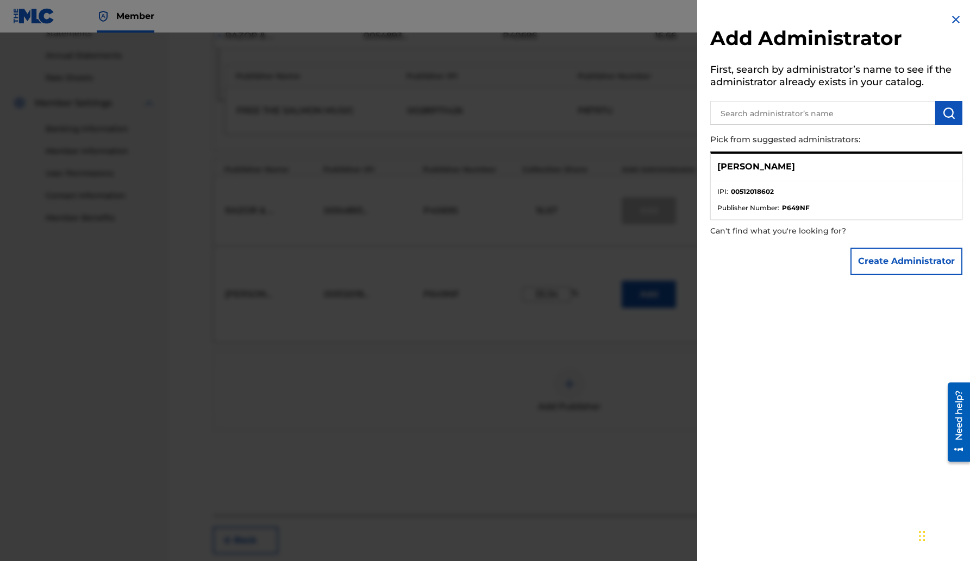
click at [952, 15] on img at bounding box center [955, 19] width 13 height 13
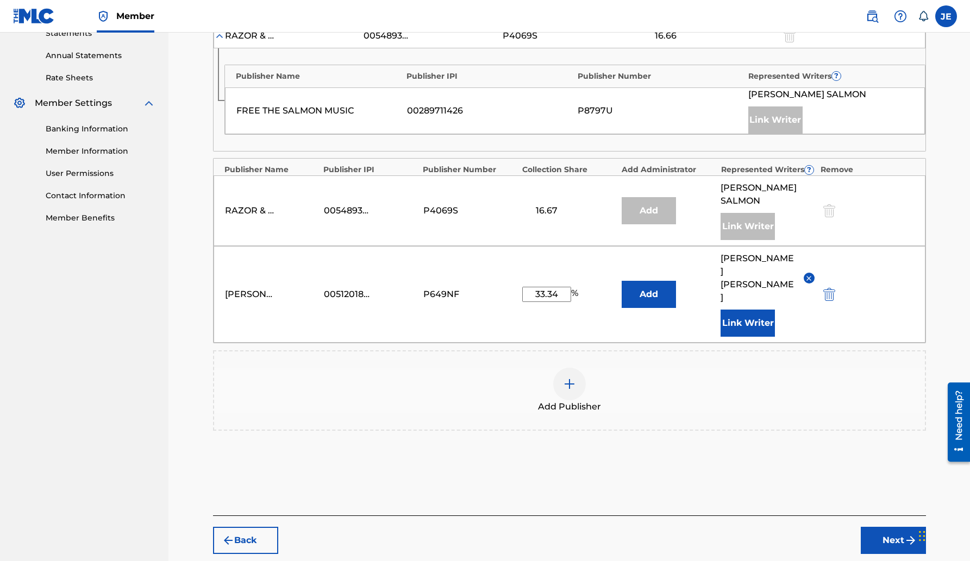
click at [744, 310] on button "Link Writer" at bounding box center [747, 323] width 54 height 27
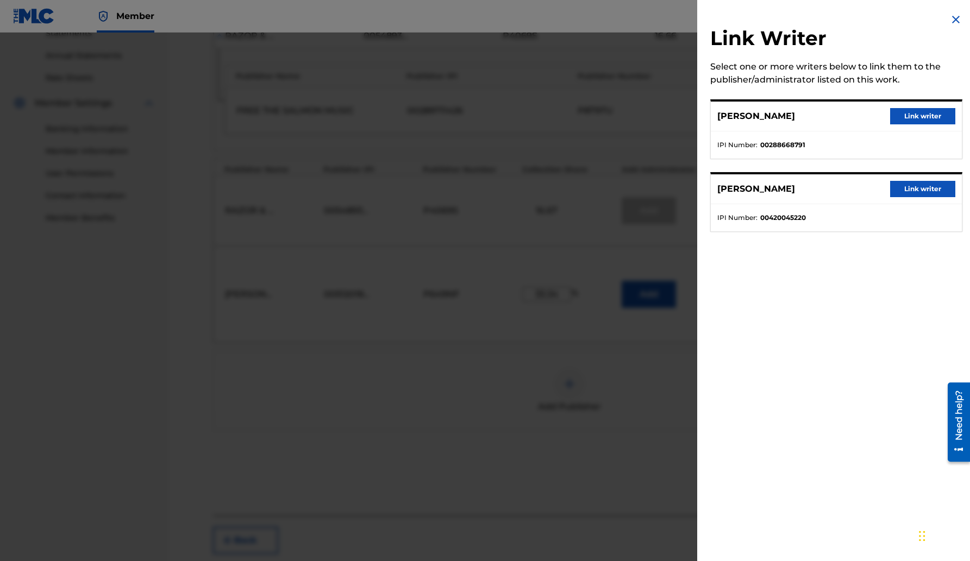
click at [955, 16] on img at bounding box center [955, 19] width 13 height 13
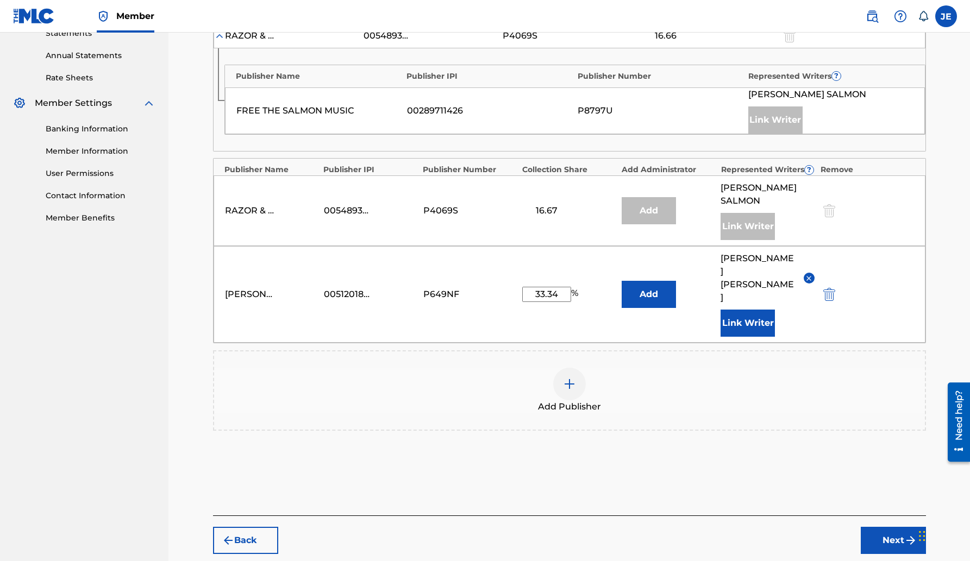
click at [749, 310] on button "Link Writer" at bounding box center [747, 323] width 54 height 27
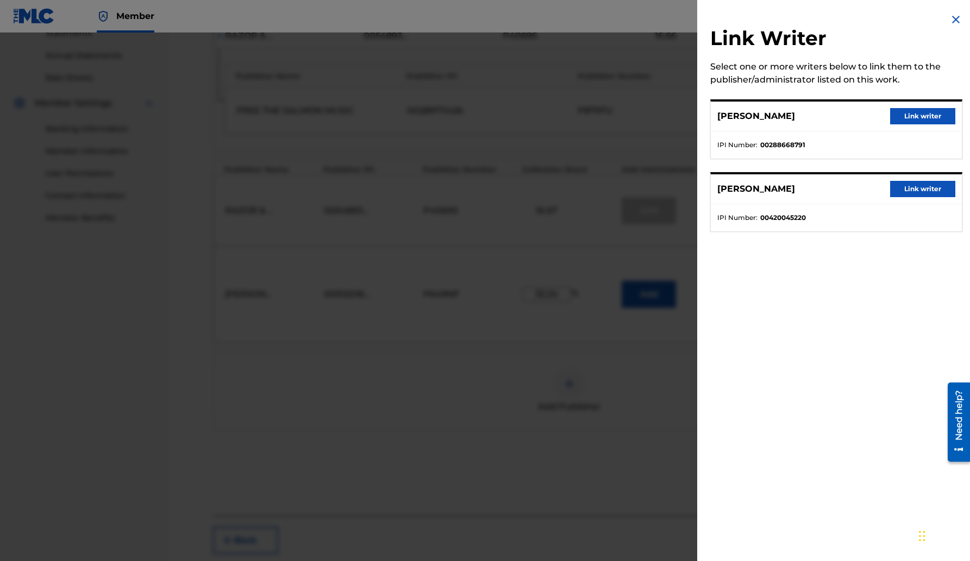
click at [952, 16] on img at bounding box center [955, 19] width 13 height 13
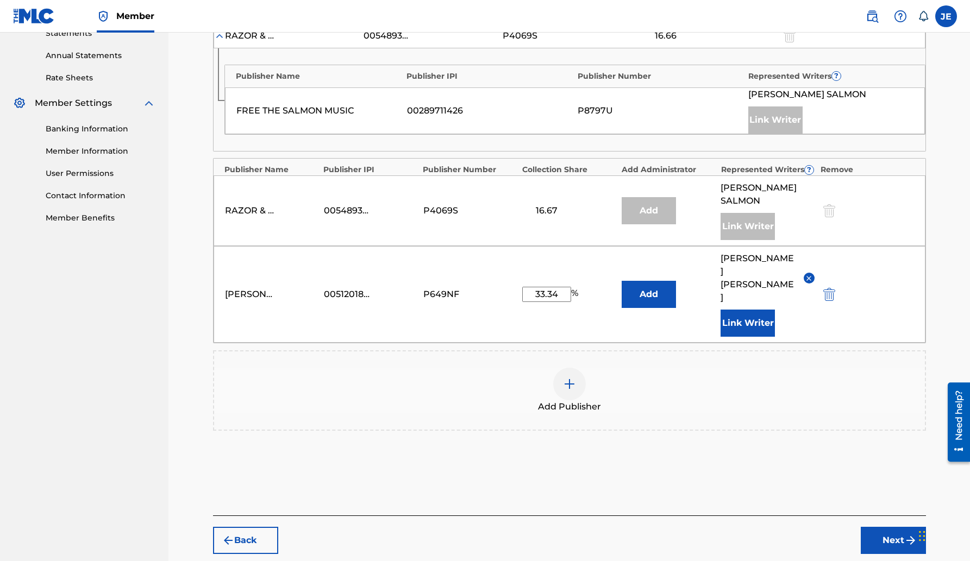
click at [893, 527] on button "Next" at bounding box center [893, 540] width 65 height 27
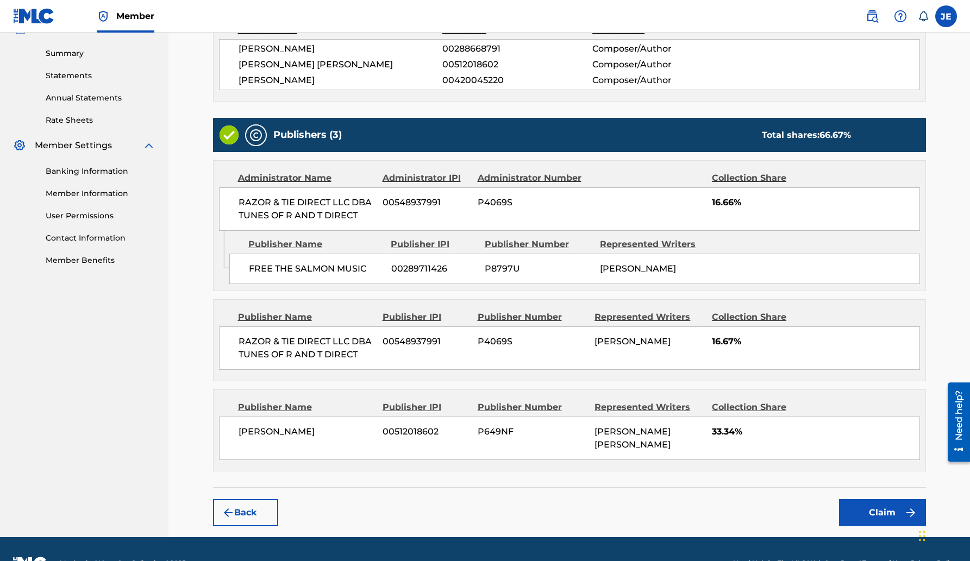
scroll to position [336, 0]
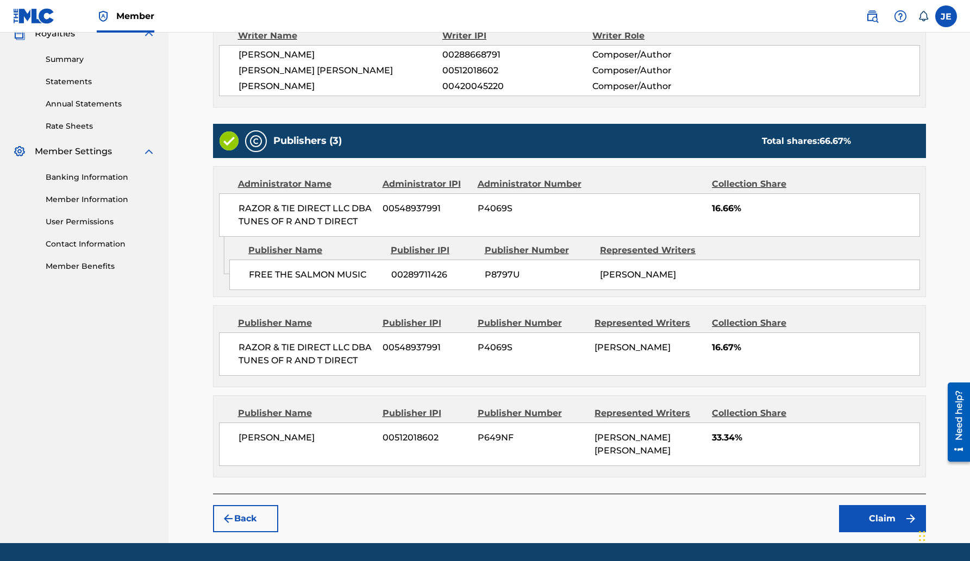
click at [70, 196] on link "Member Information" at bounding box center [101, 199] width 110 height 11
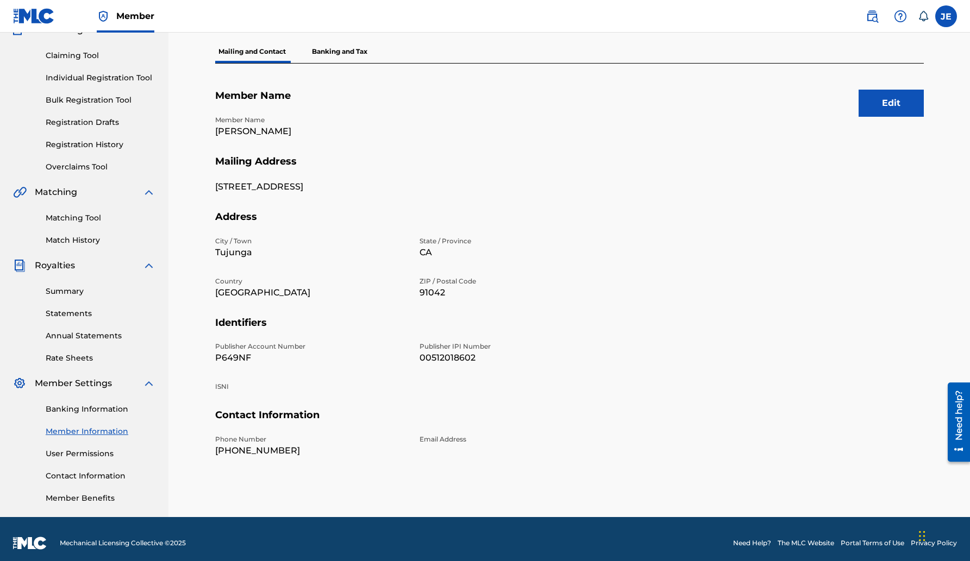
scroll to position [108, 0]
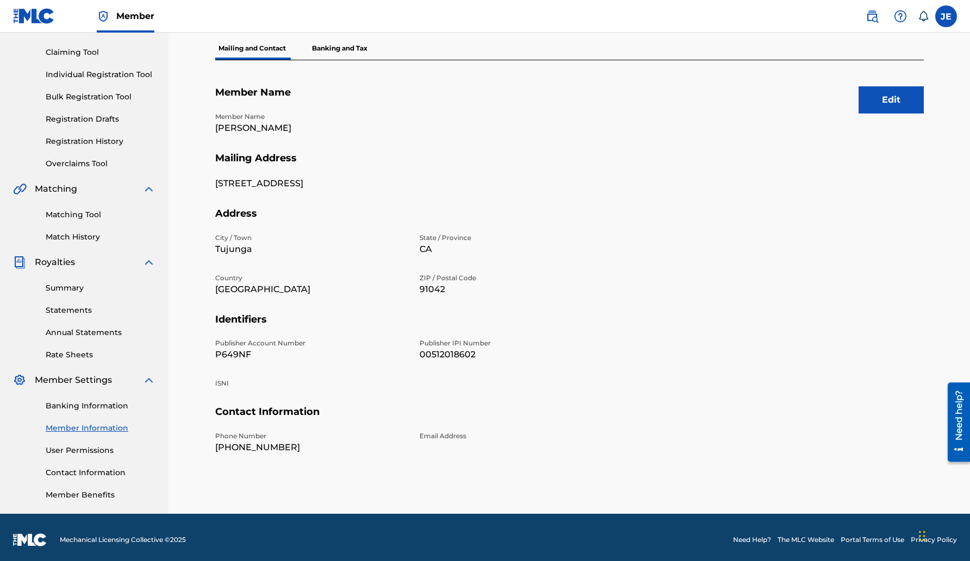
click at [906, 99] on button "Edit" at bounding box center [890, 99] width 65 height 27
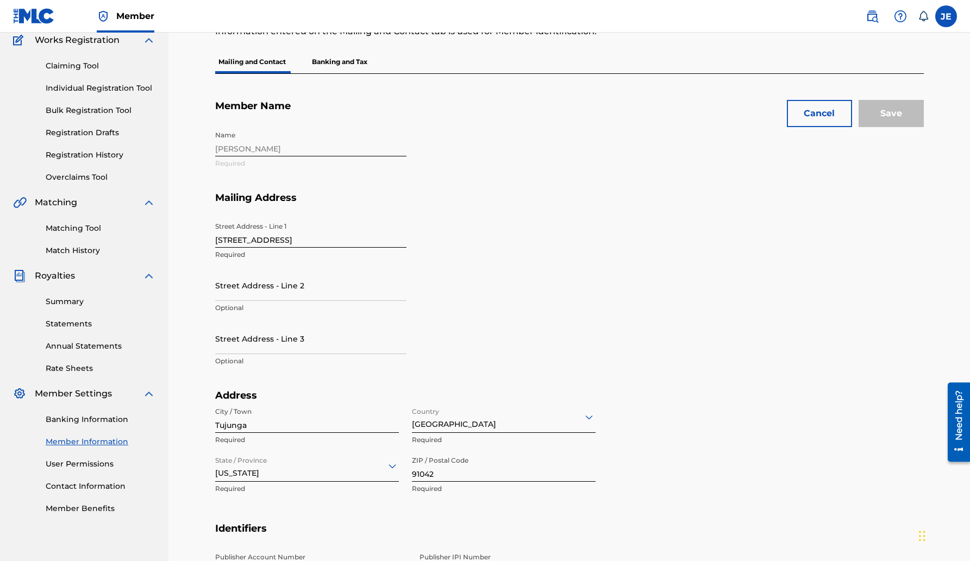
scroll to position [0, 0]
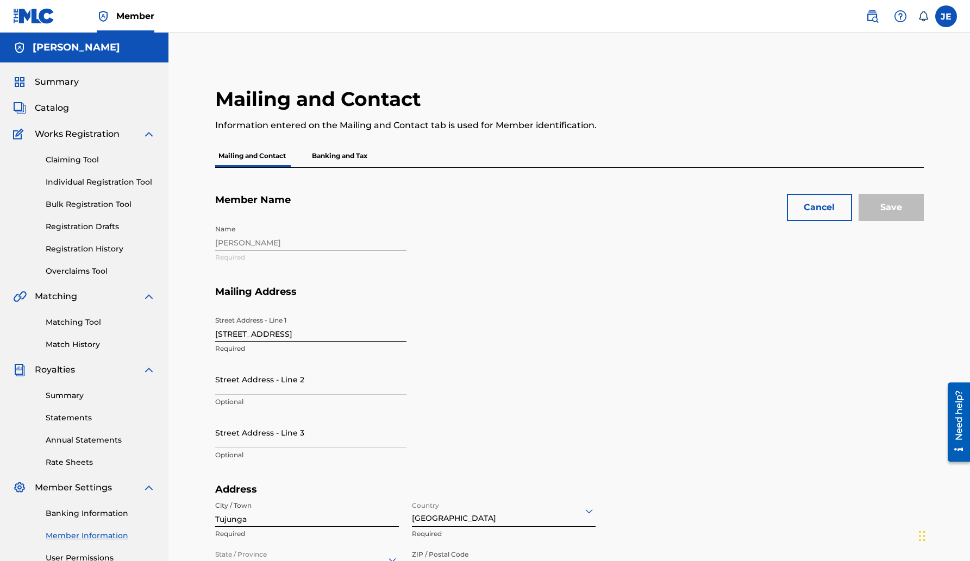
click at [488, 241] on div "Name [PERSON_NAME] Required" at bounding box center [413, 253] width 396 height 66
